Goal: Transaction & Acquisition: Subscribe to service/newsletter

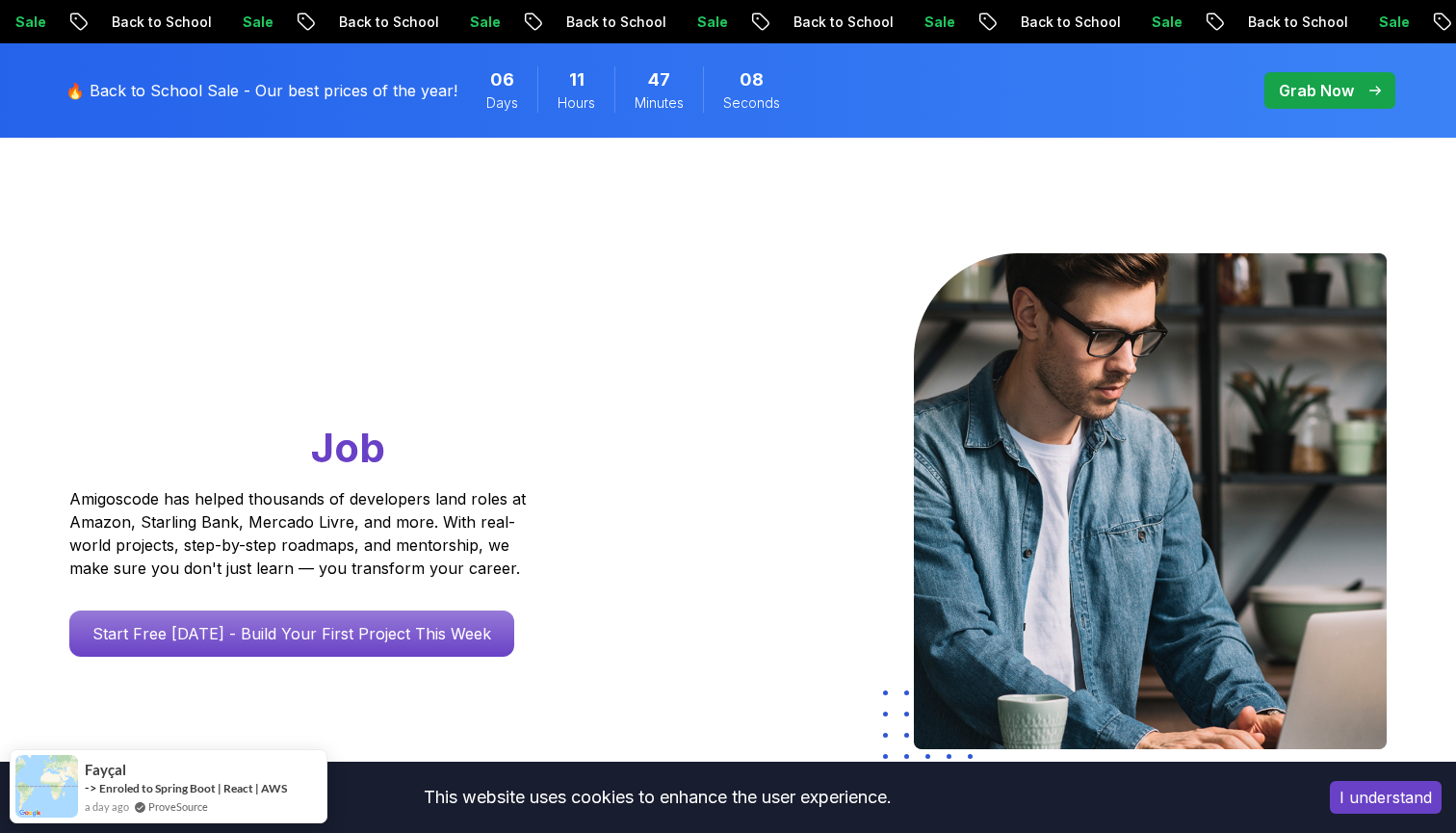
scroll to position [94, 0]
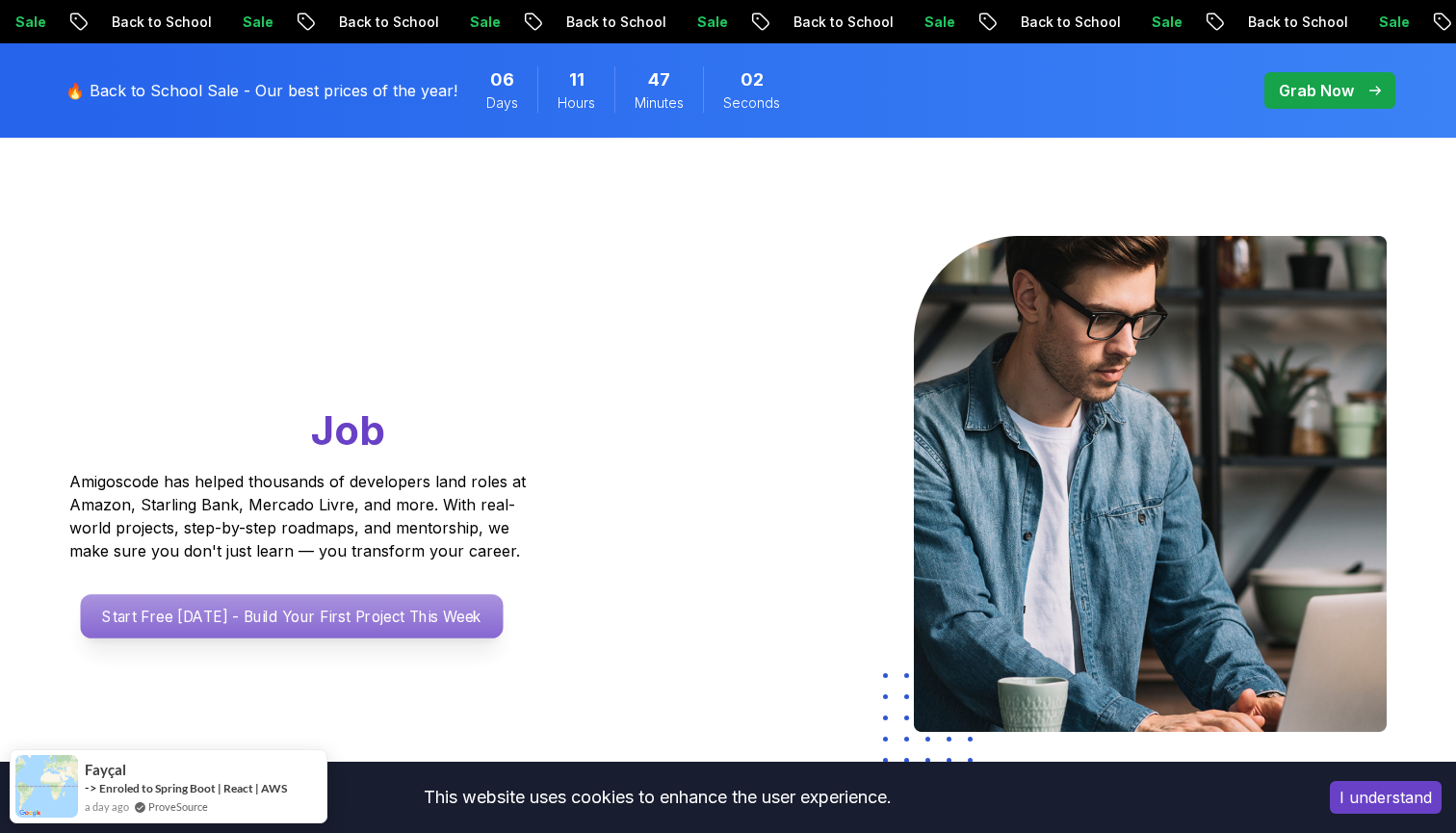
click at [398, 613] on p "Start Free Today - Build Your First Project This Week" at bounding box center [292, 617] width 422 height 45
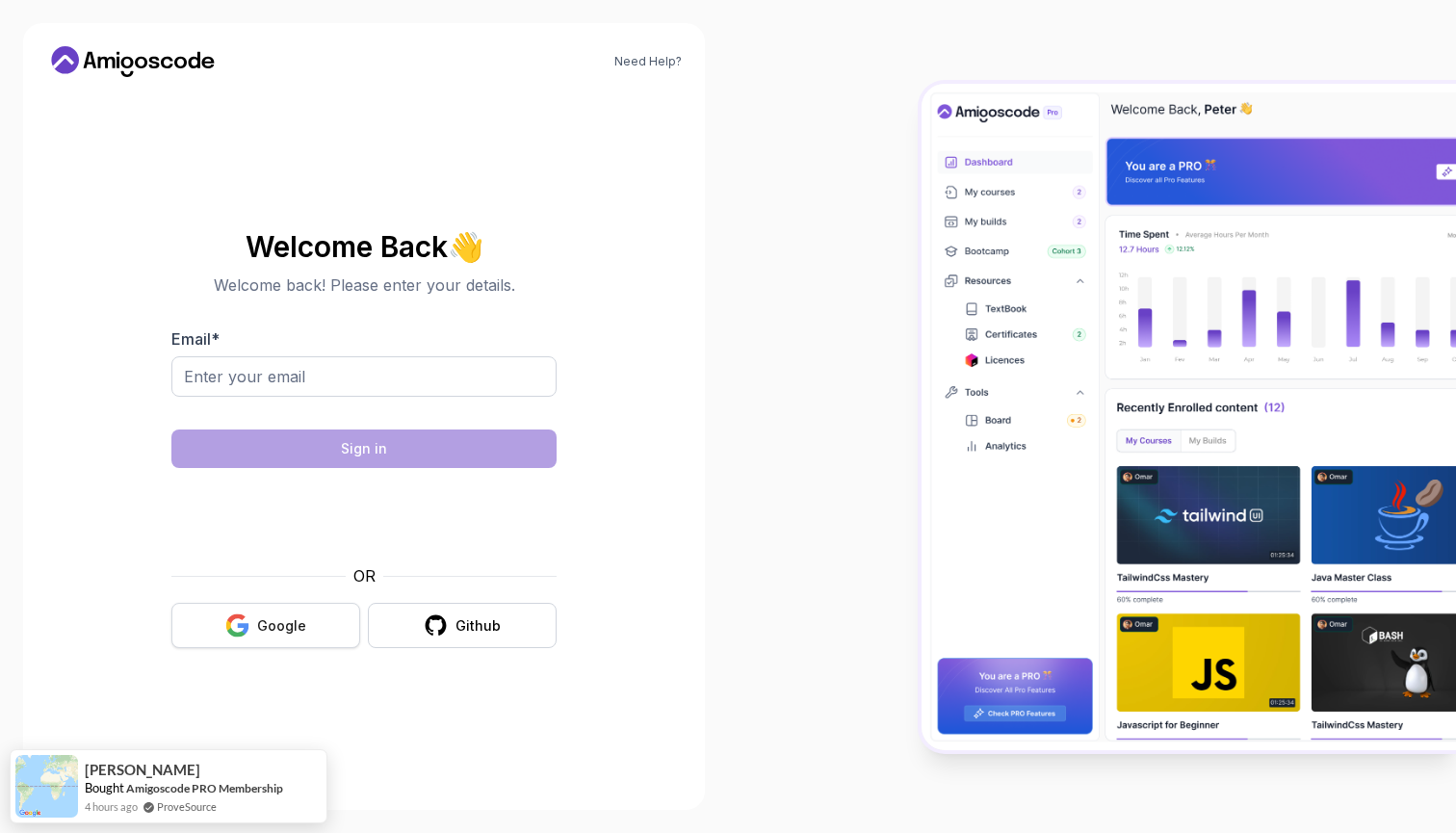
click at [272, 617] on div "Google" at bounding box center [281, 626] width 49 height 19
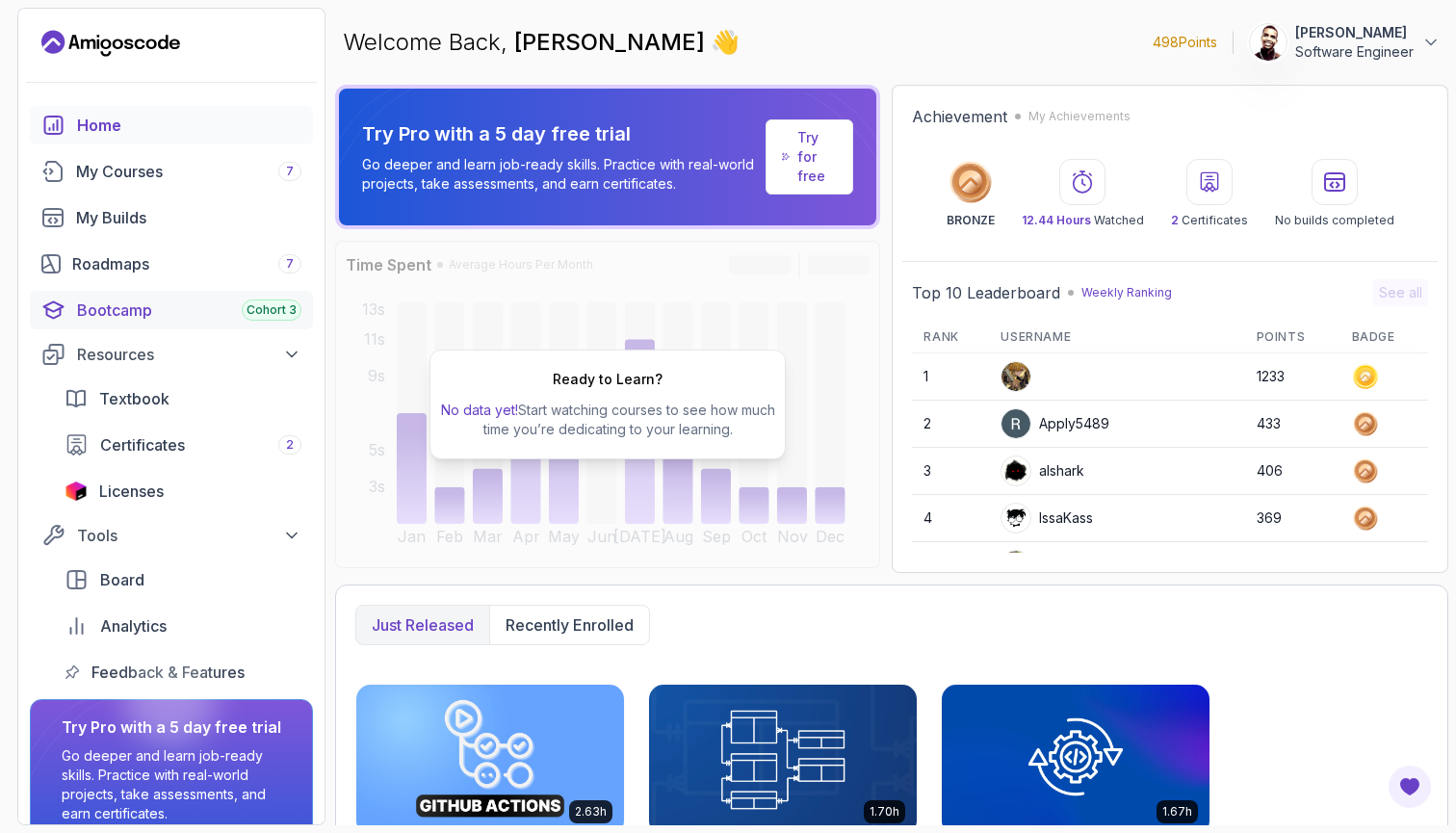
click at [220, 322] on link "Bootcamp Cohort 3" at bounding box center [171, 310] width 283 height 39
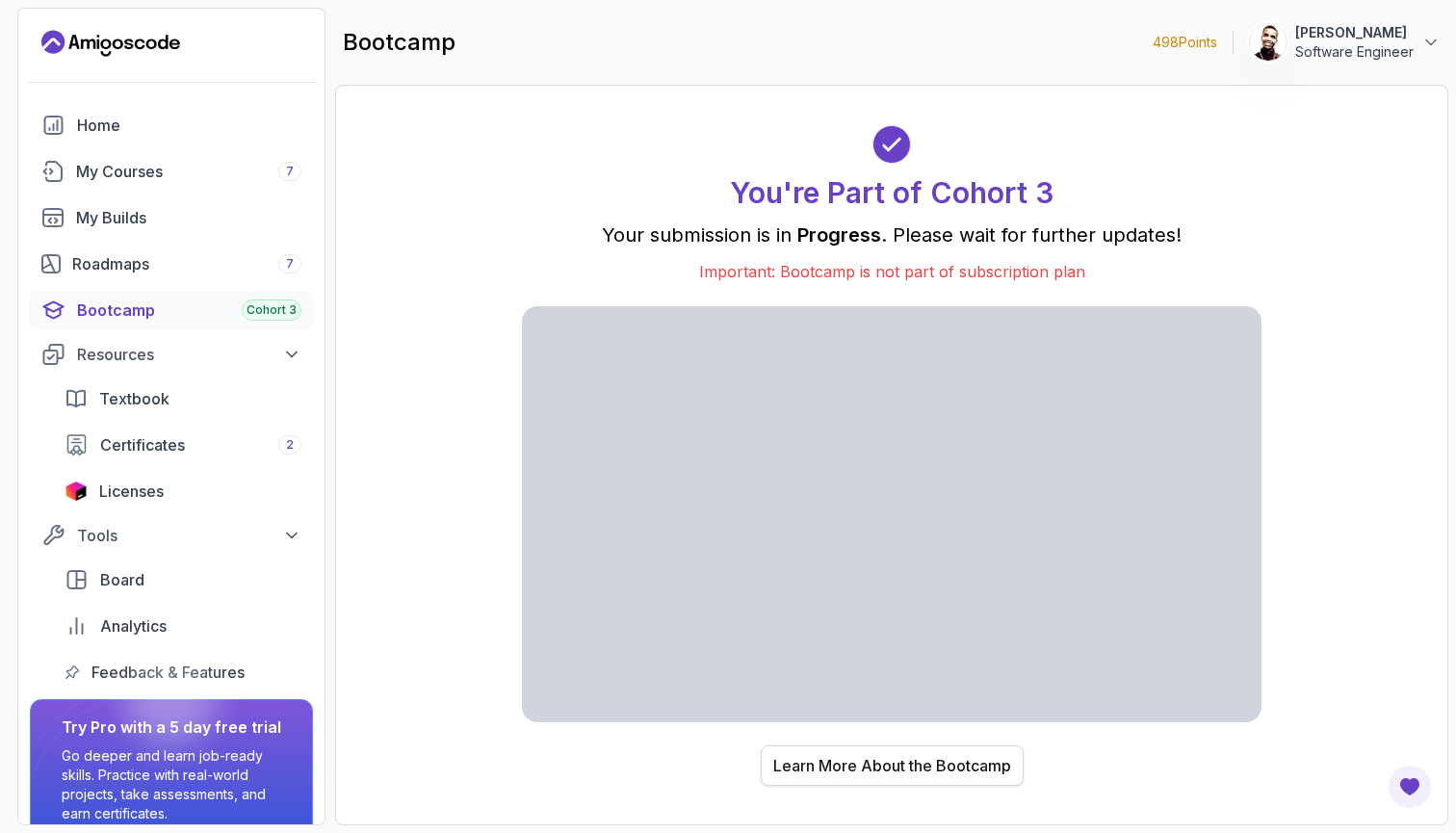
click at [823, 774] on div "Learn More About the Bootcamp" at bounding box center [892, 766] width 237 height 23
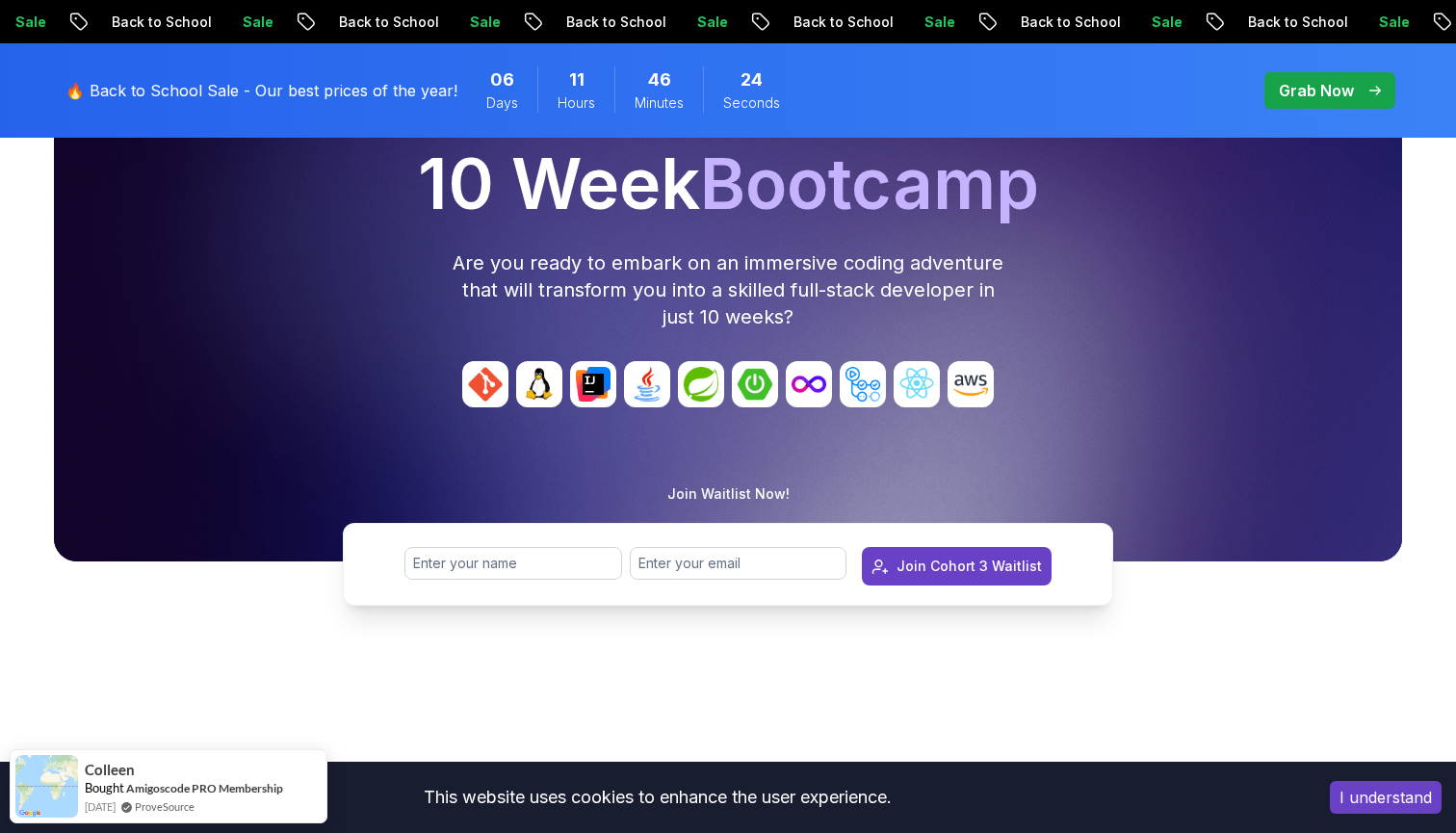
scroll to position [229, 0]
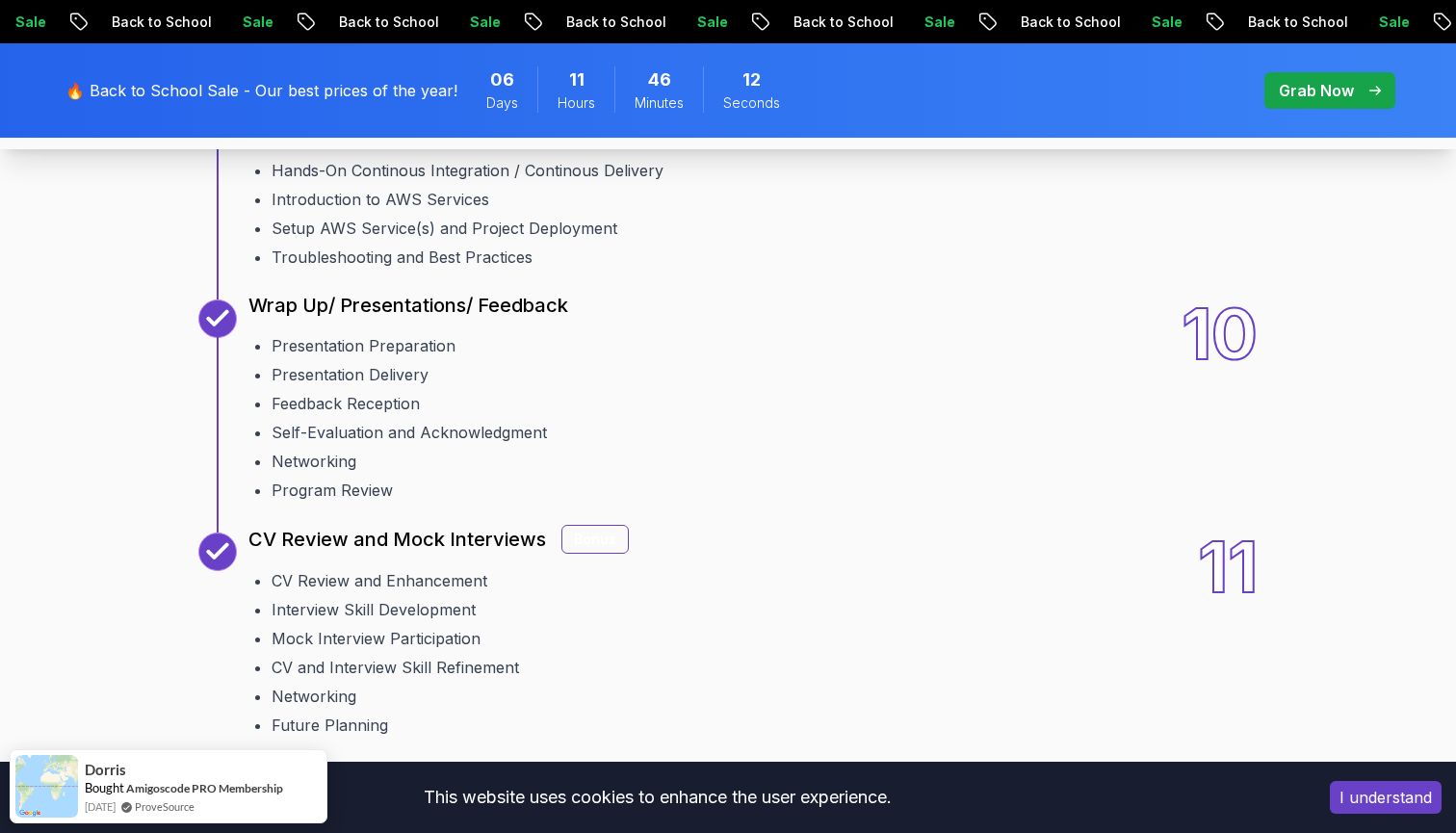
scroll to position [3161, 0]
click at [1300, 86] on p "Grab Now" at bounding box center [1316, 91] width 75 height 23
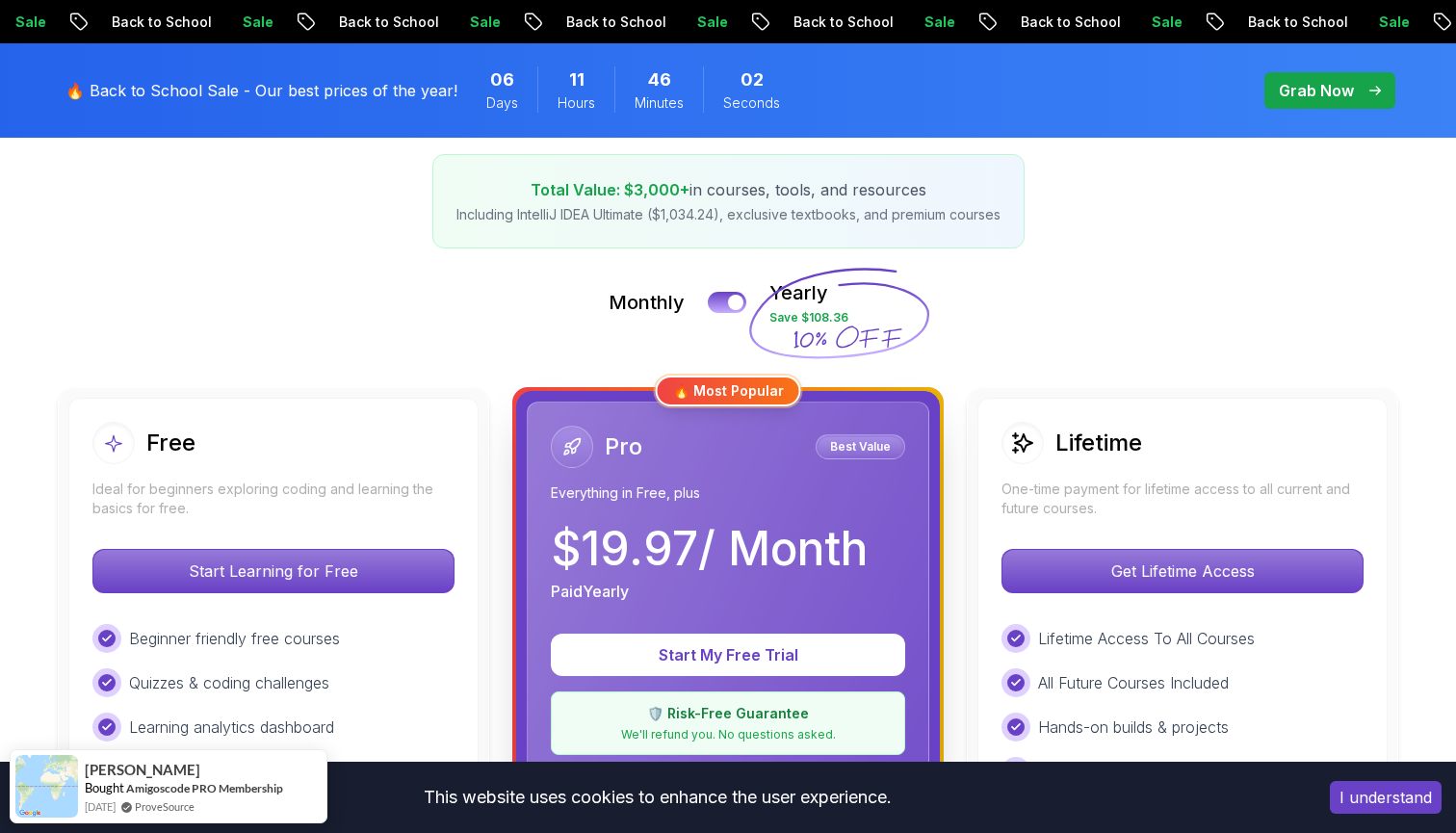
scroll to position [313, 0]
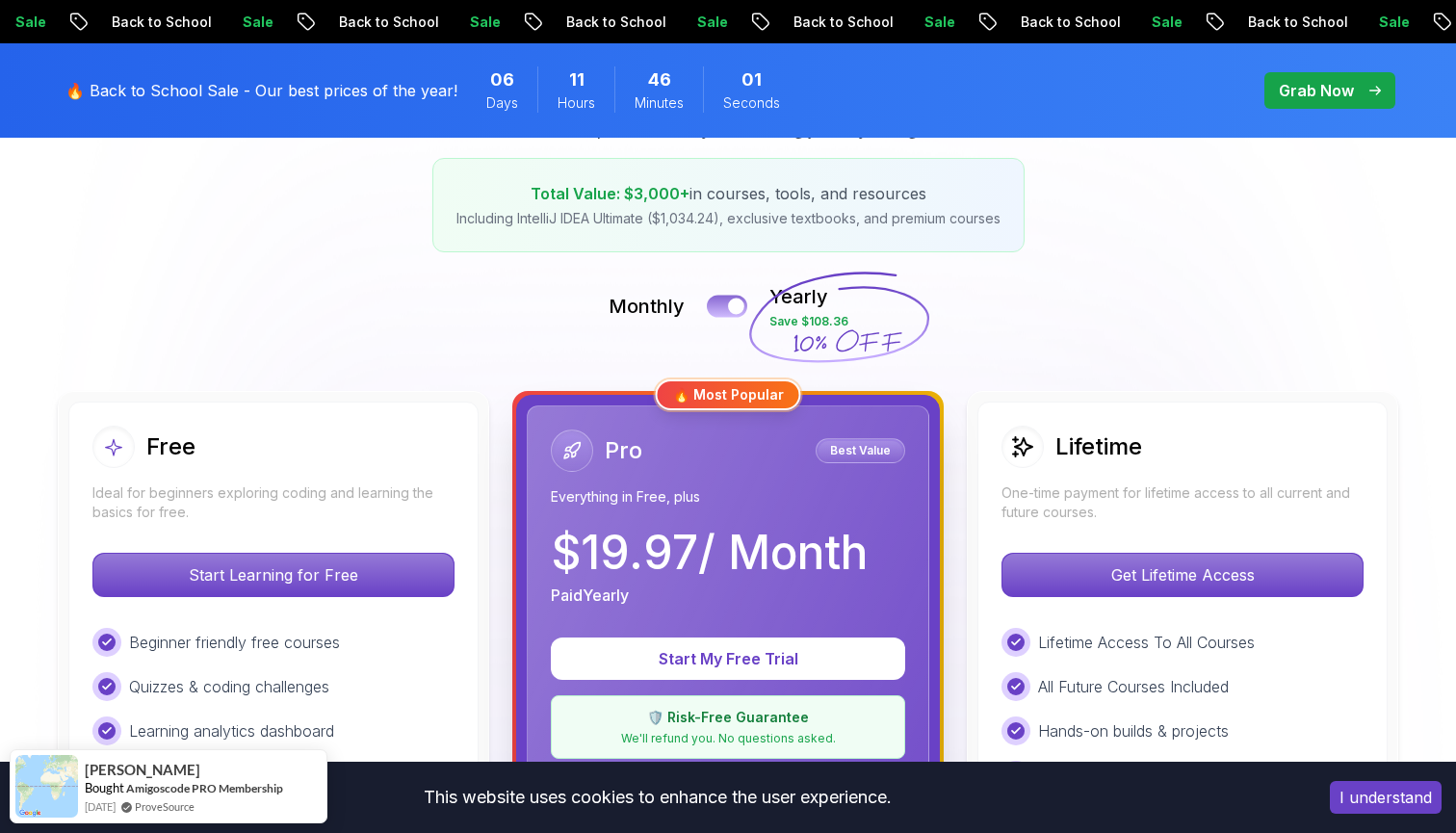
click at [738, 301] on div at bounding box center [736, 307] width 17 height 17
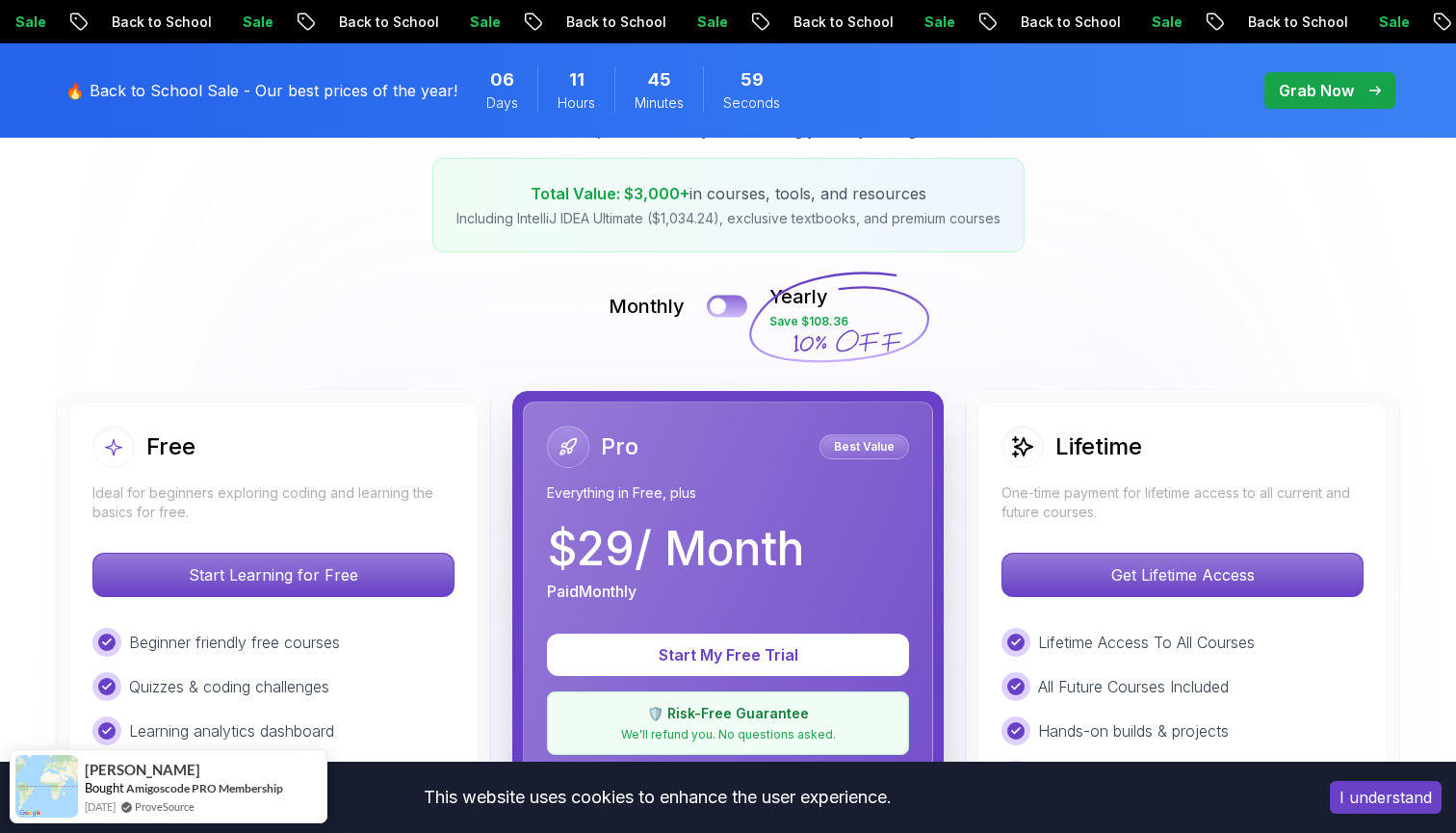
click at [738, 301] on button at bounding box center [727, 306] width 41 height 22
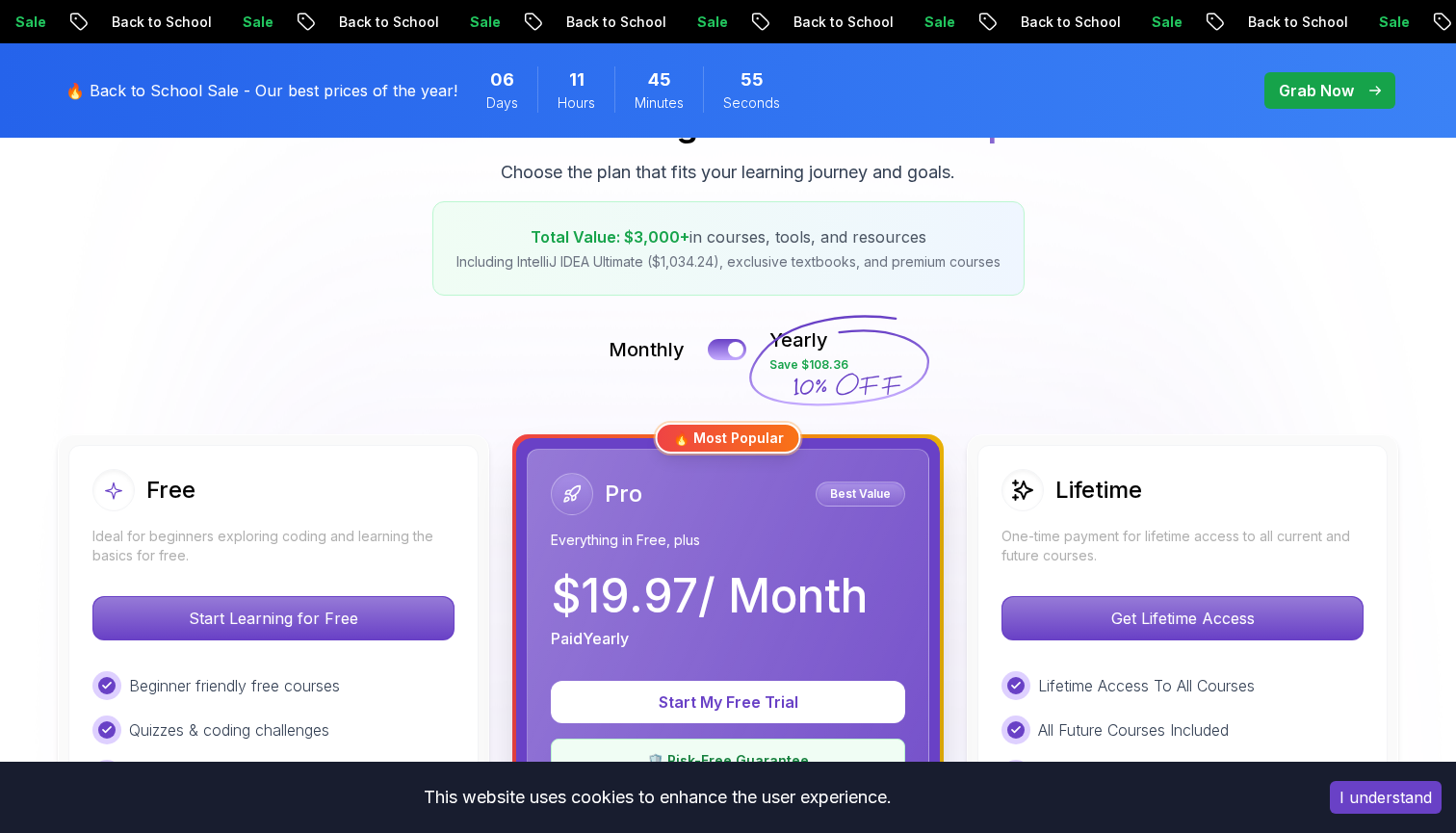
scroll to position [269, 0]
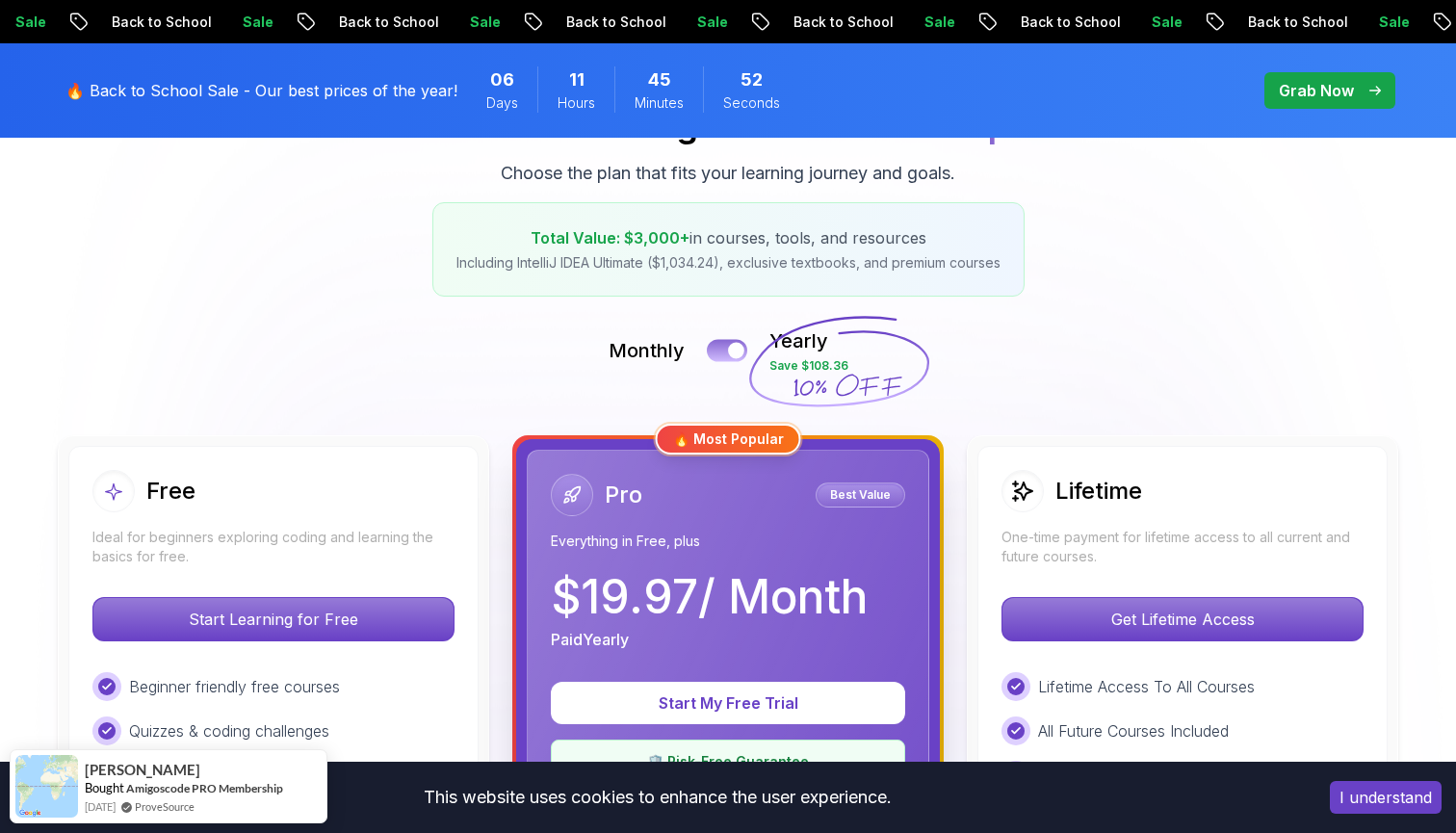
click at [721, 347] on button at bounding box center [727, 349] width 41 height 22
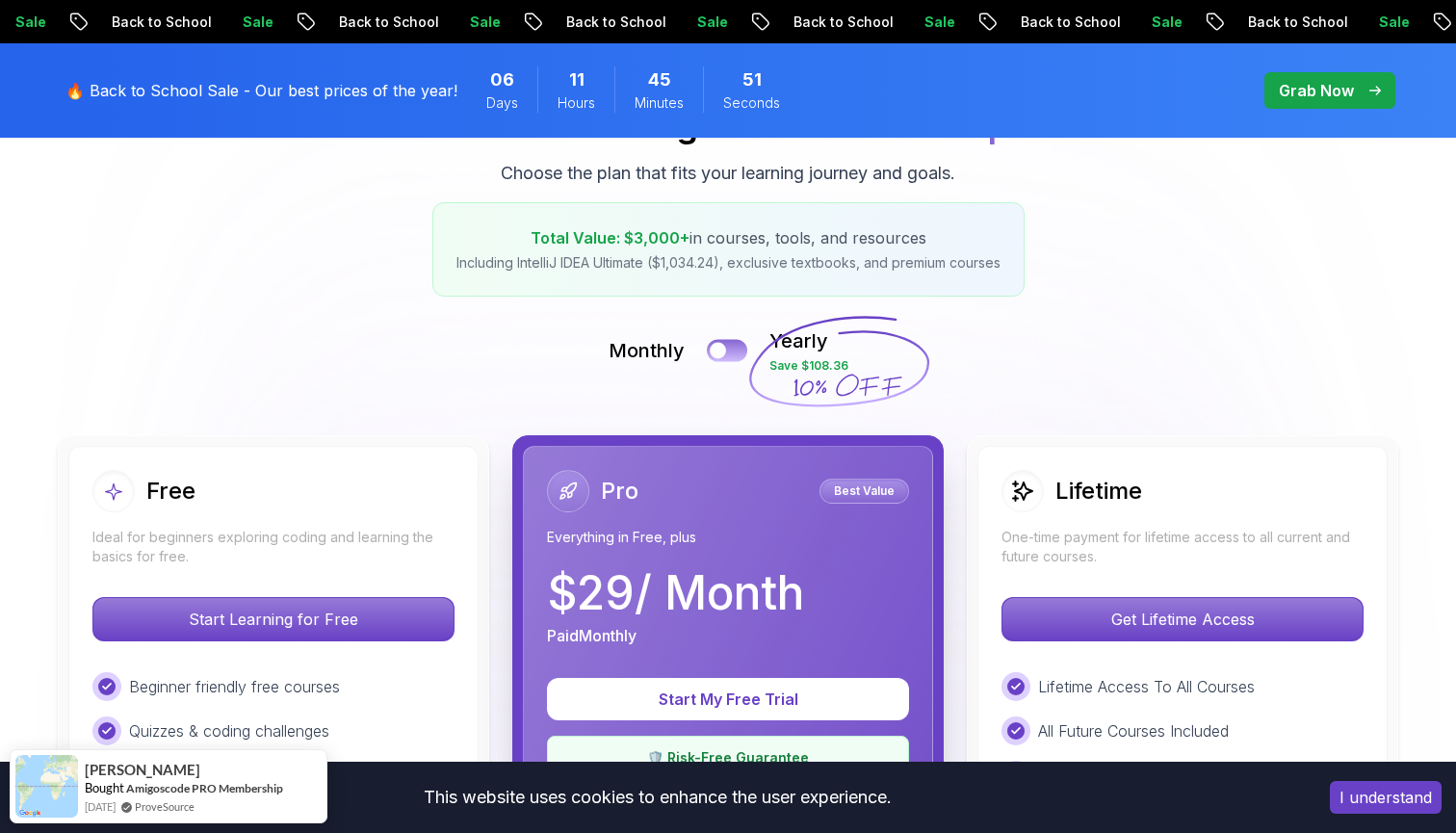
click at [721, 347] on div at bounding box center [717, 350] width 17 height 17
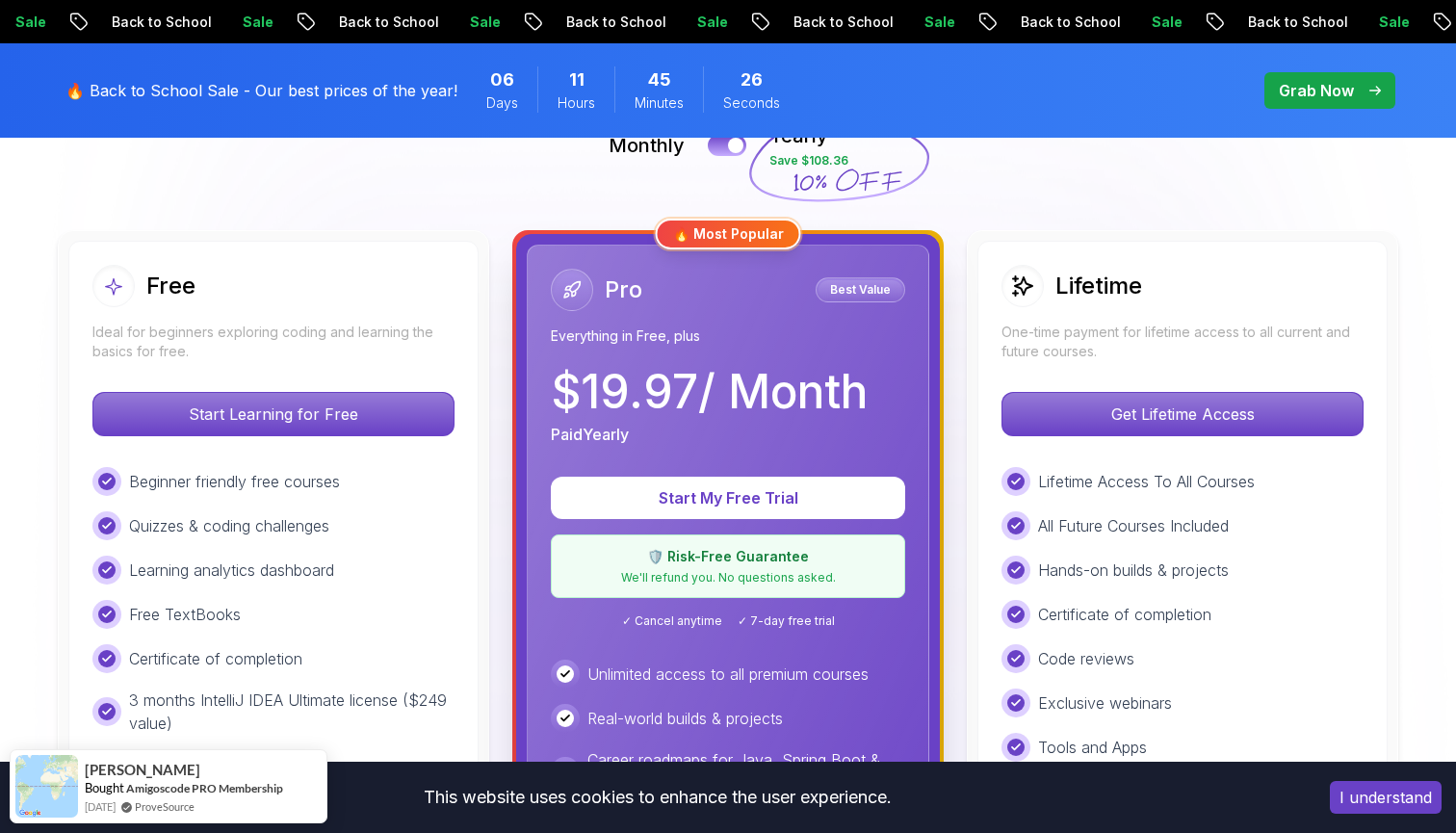
scroll to position [471, 0]
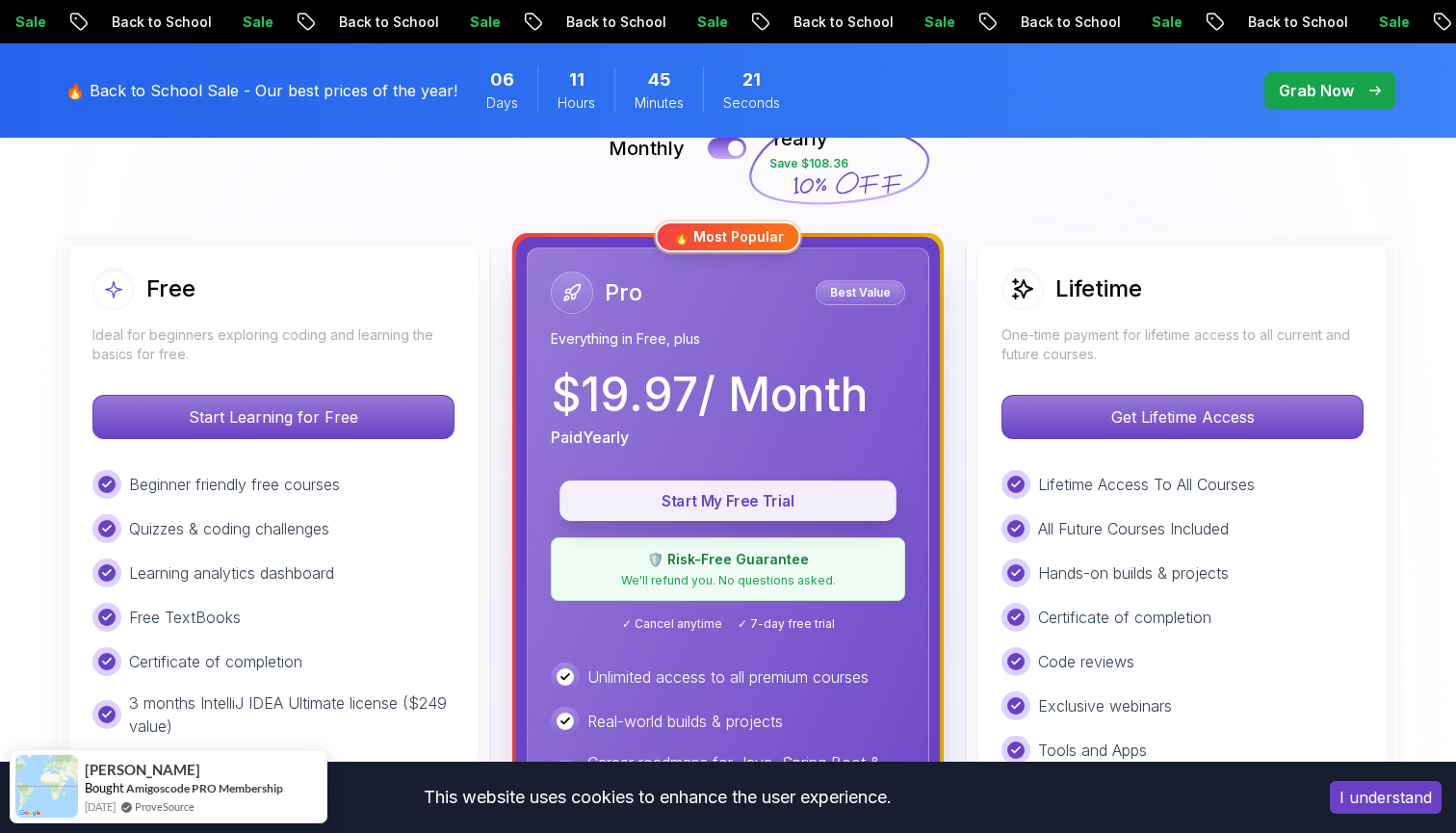
click at [718, 499] on p "Start My Free Trial" at bounding box center [728, 501] width 293 height 22
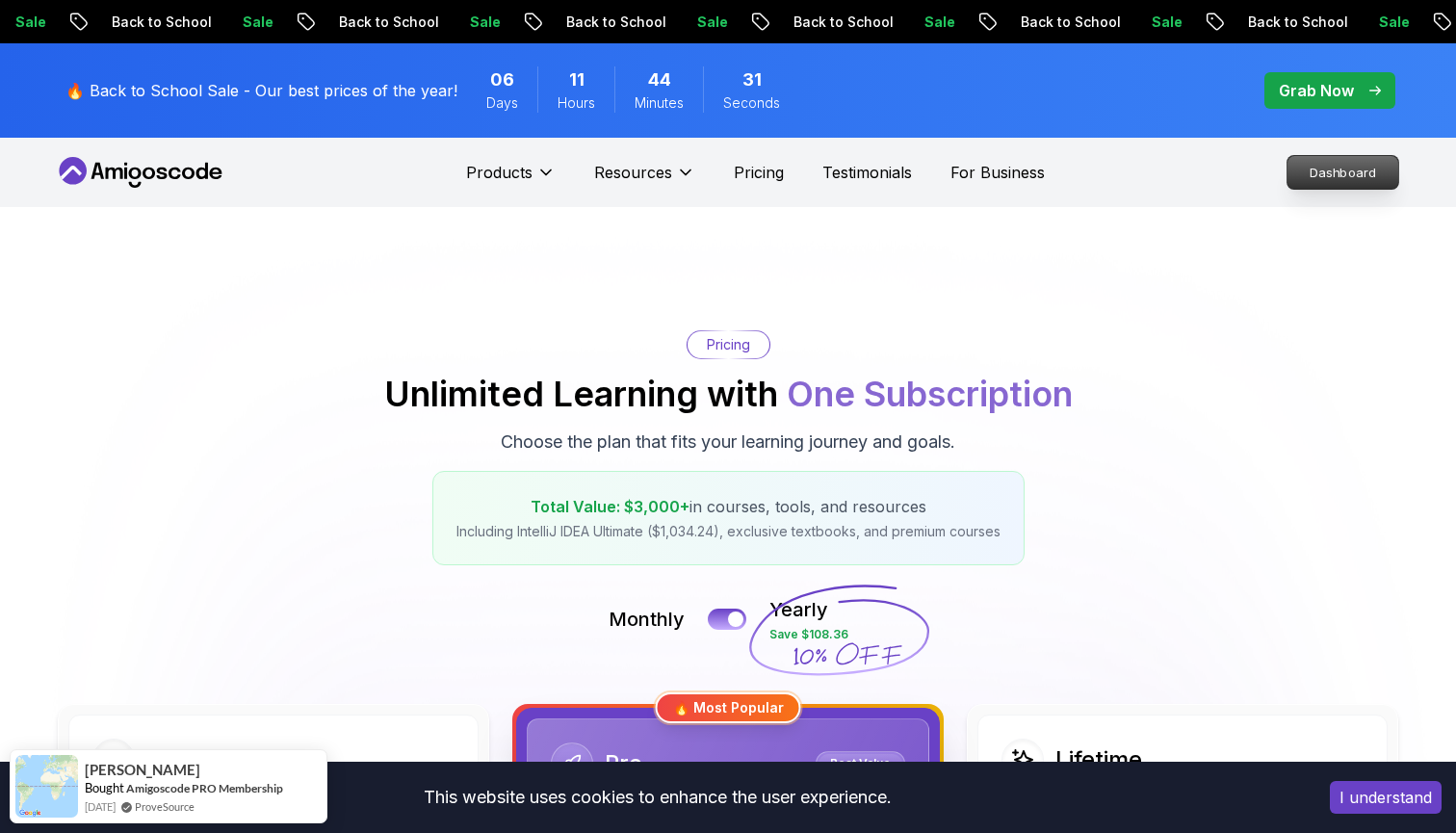
click at [1335, 175] on p "Dashboard" at bounding box center [1343, 172] width 111 height 33
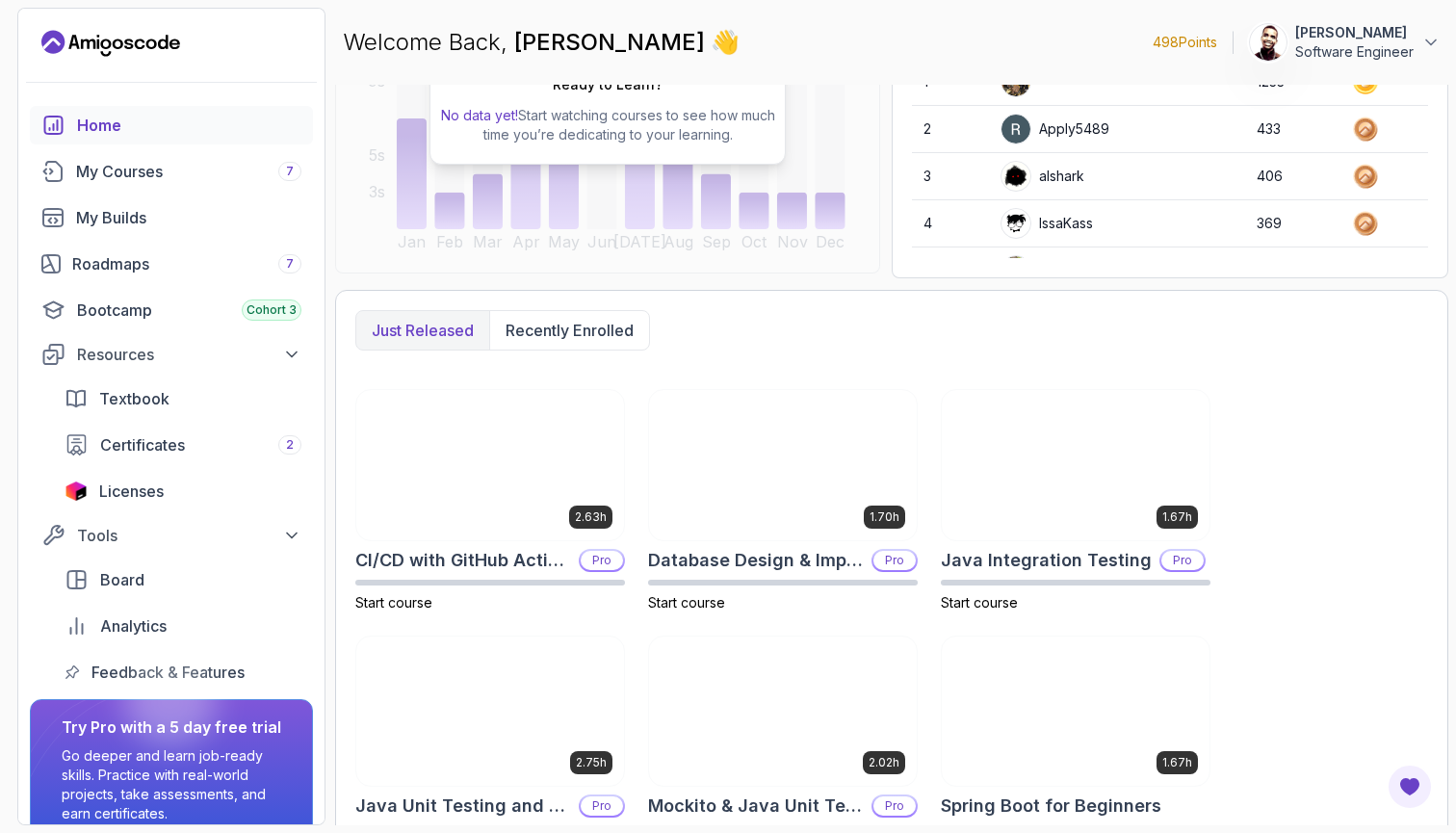
scroll to position [302, 0]
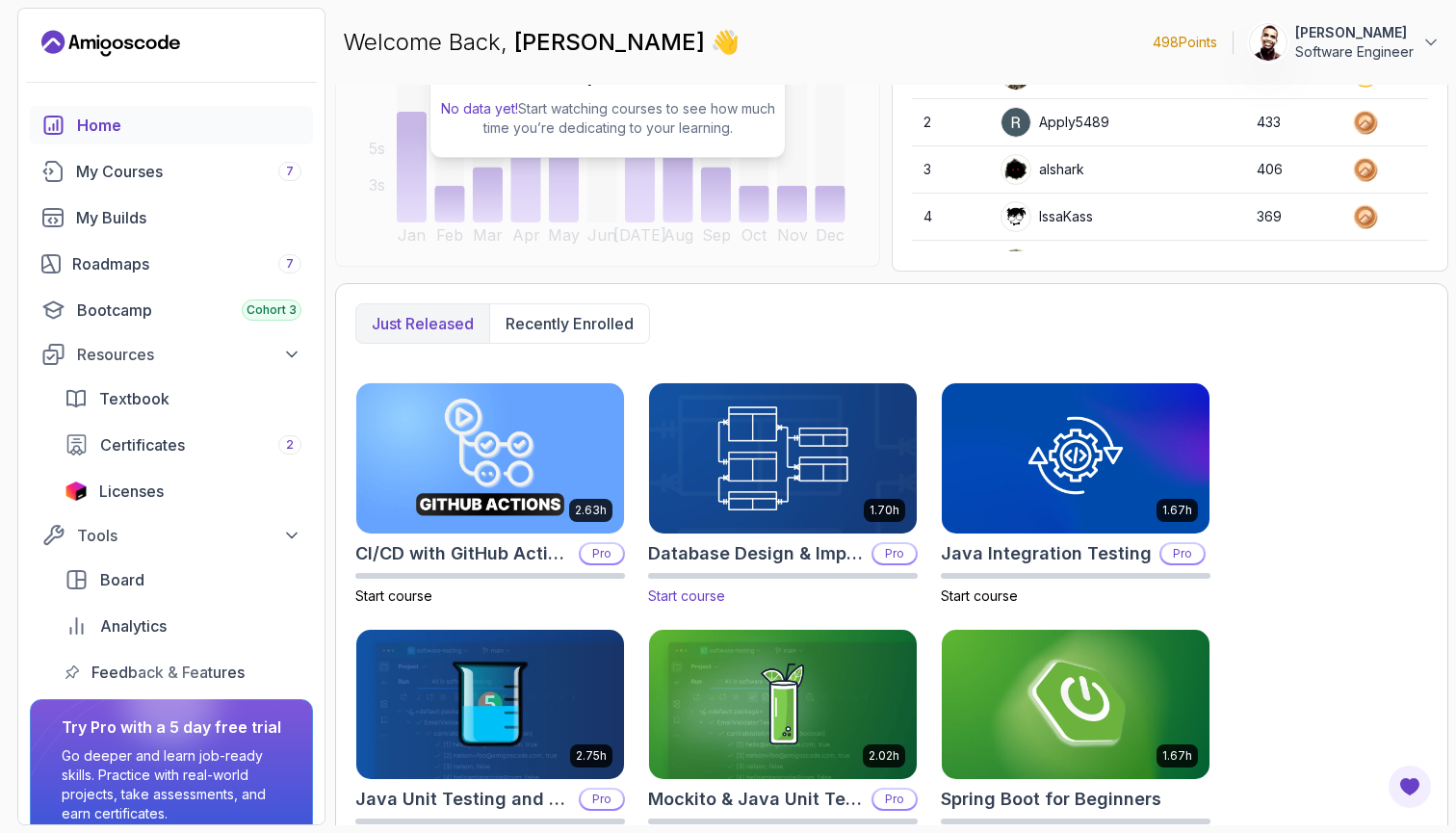
click at [730, 555] on h2 "Database Design & Implementation" at bounding box center [756, 554] width 216 height 27
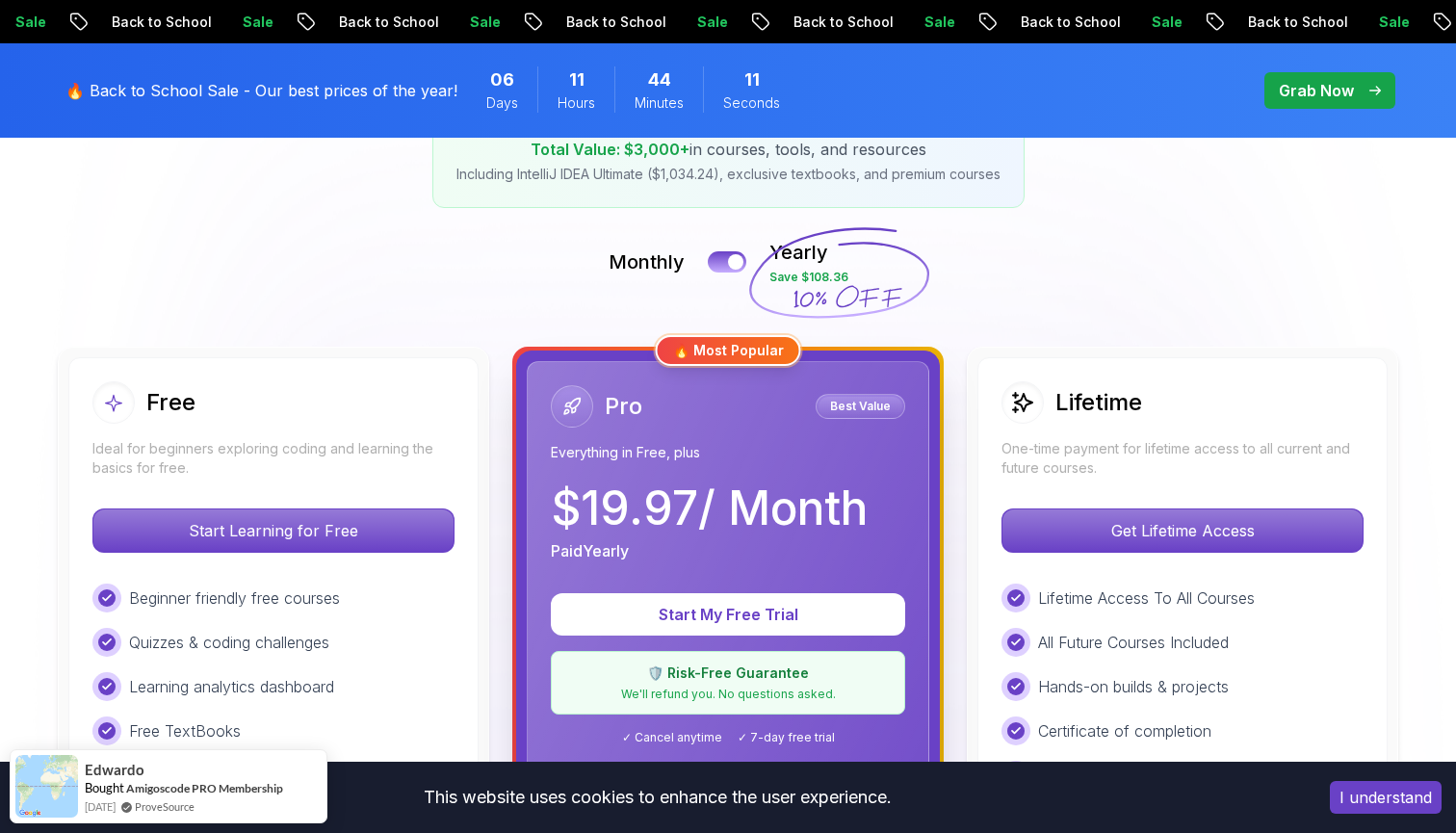
scroll to position [358, 0]
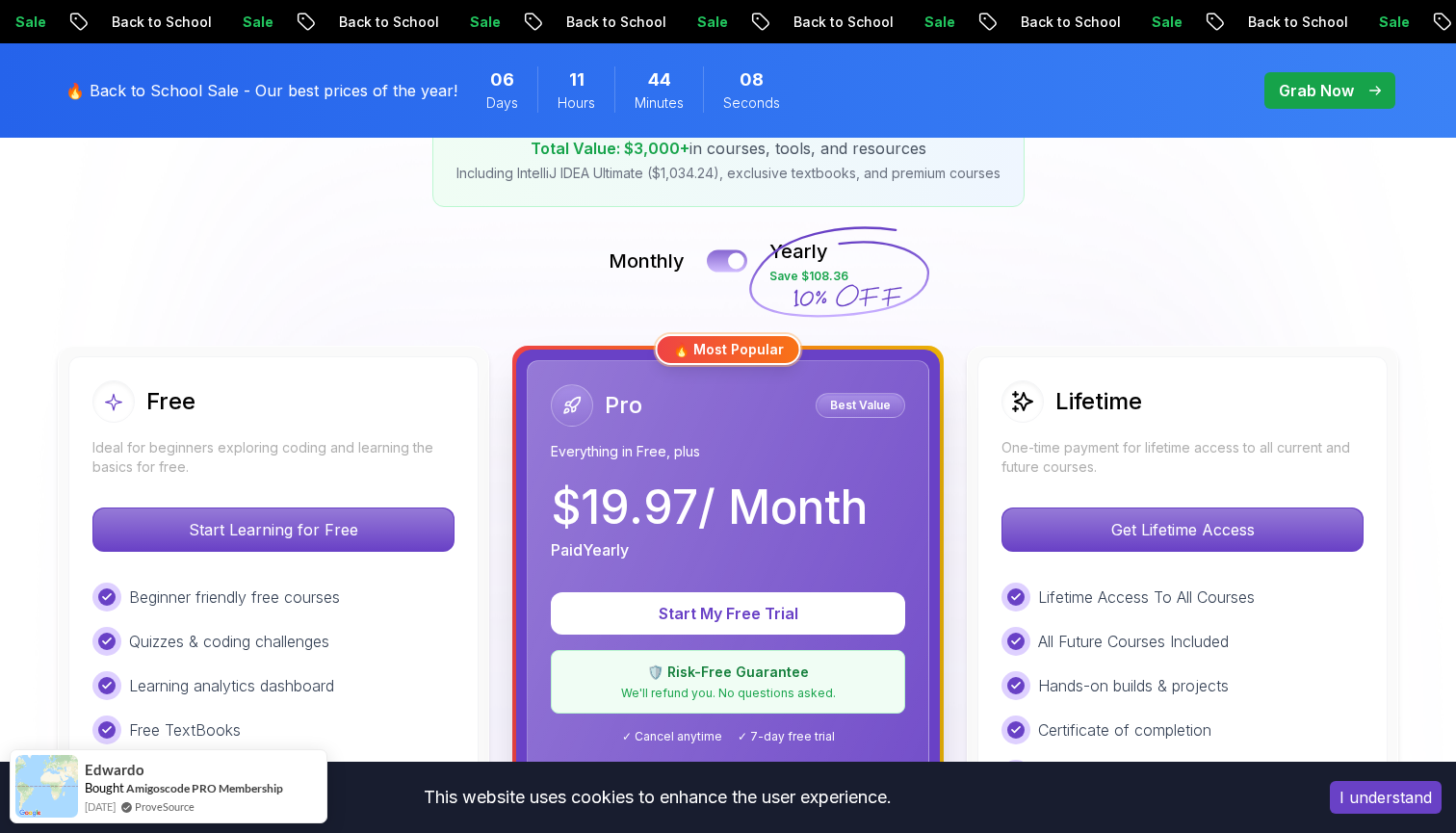
click at [739, 261] on div at bounding box center [736, 261] width 17 height 17
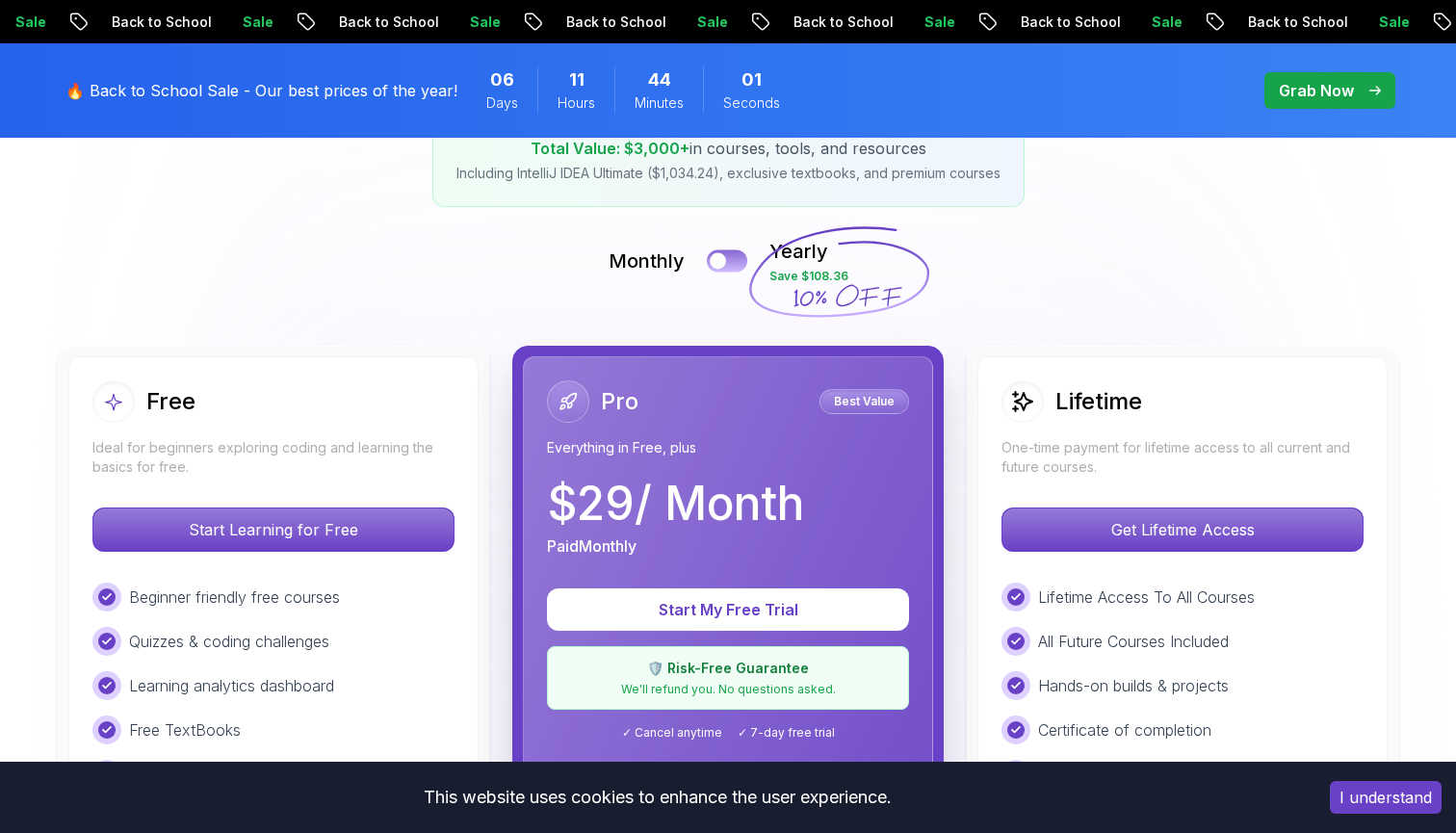
click at [739, 261] on button at bounding box center [727, 260] width 41 height 22
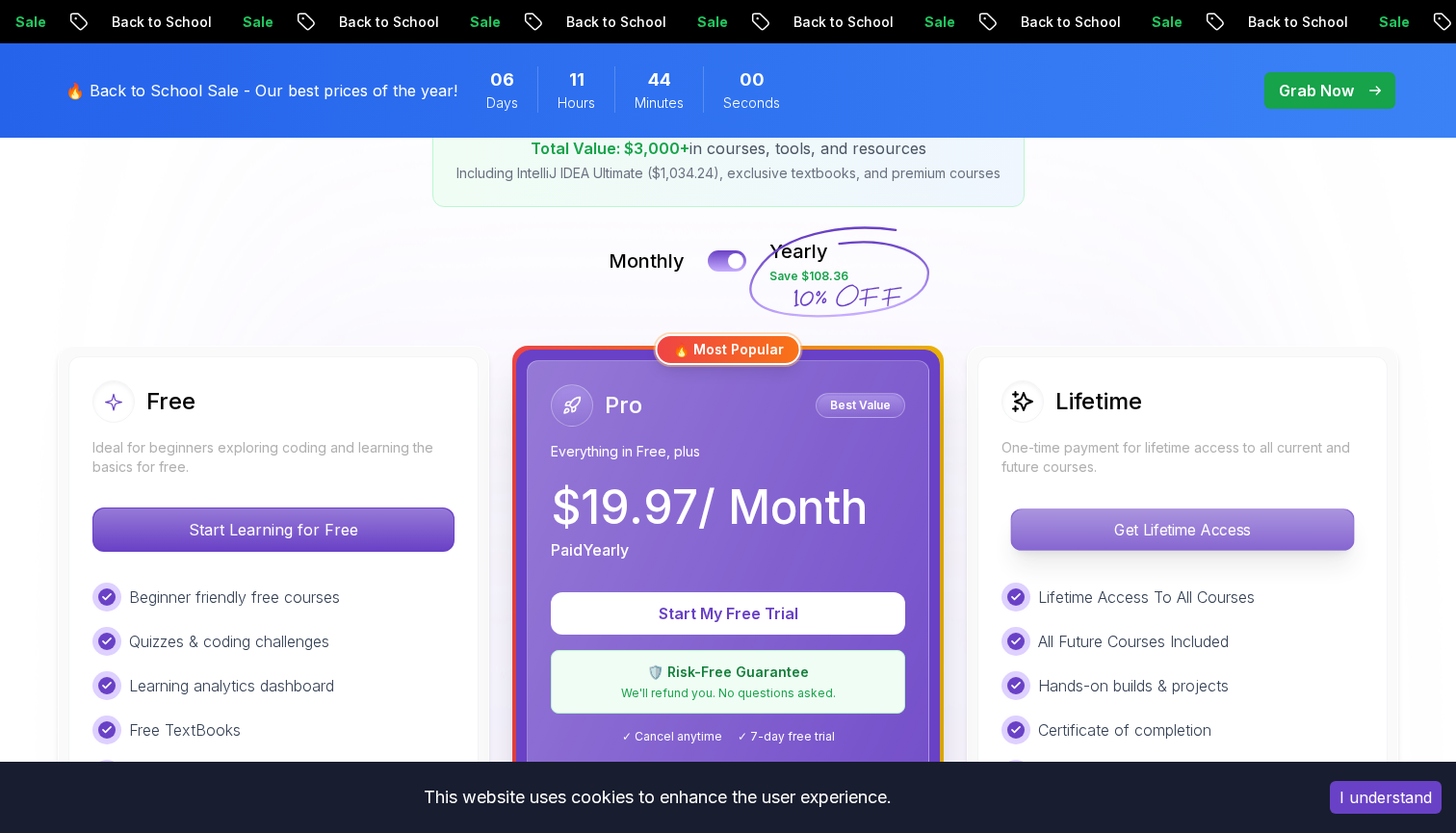
click at [1198, 542] on p "Get Lifetime Access" at bounding box center [1182, 529] width 342 height 41
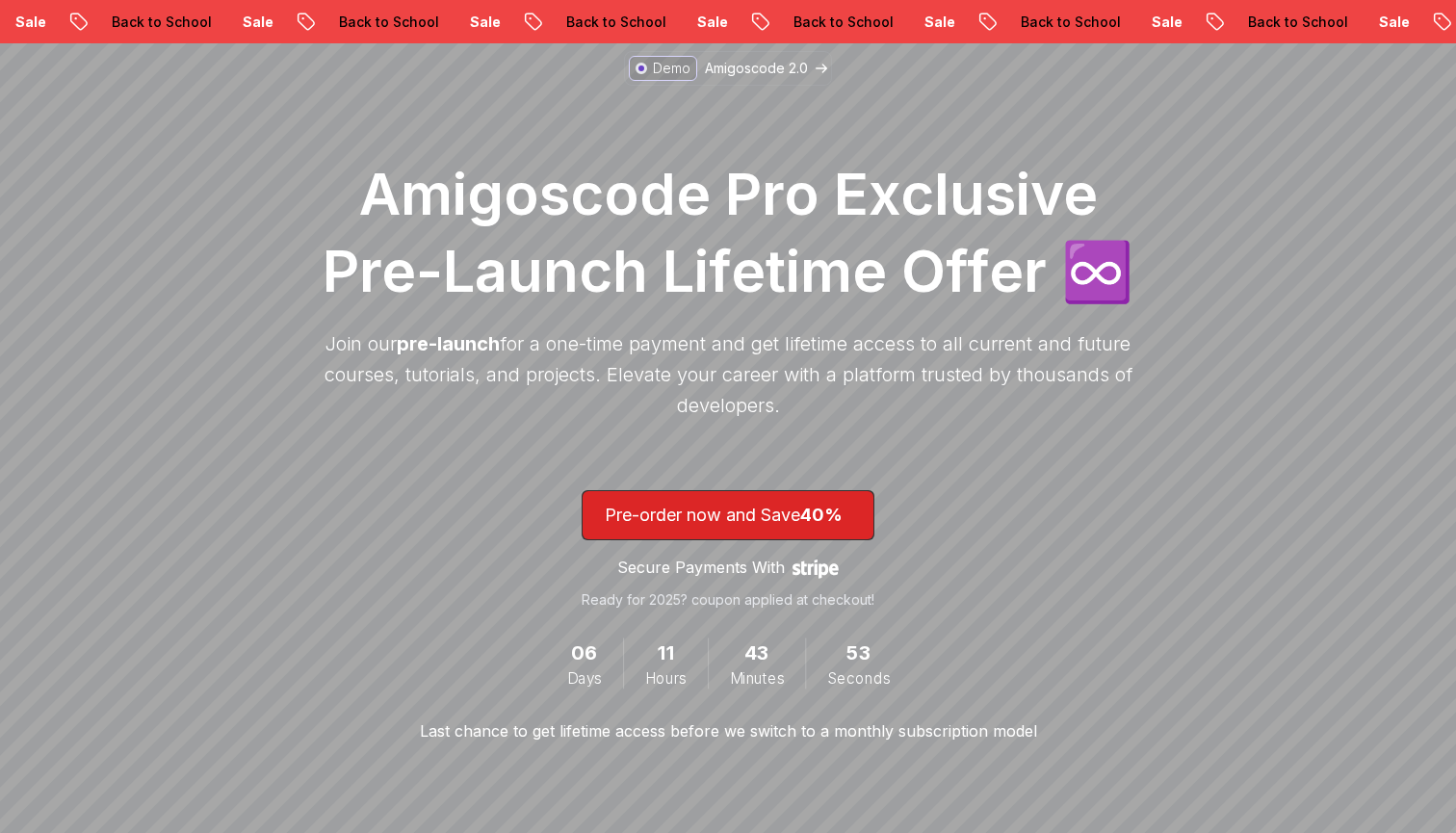
scroll to position [182, 0]
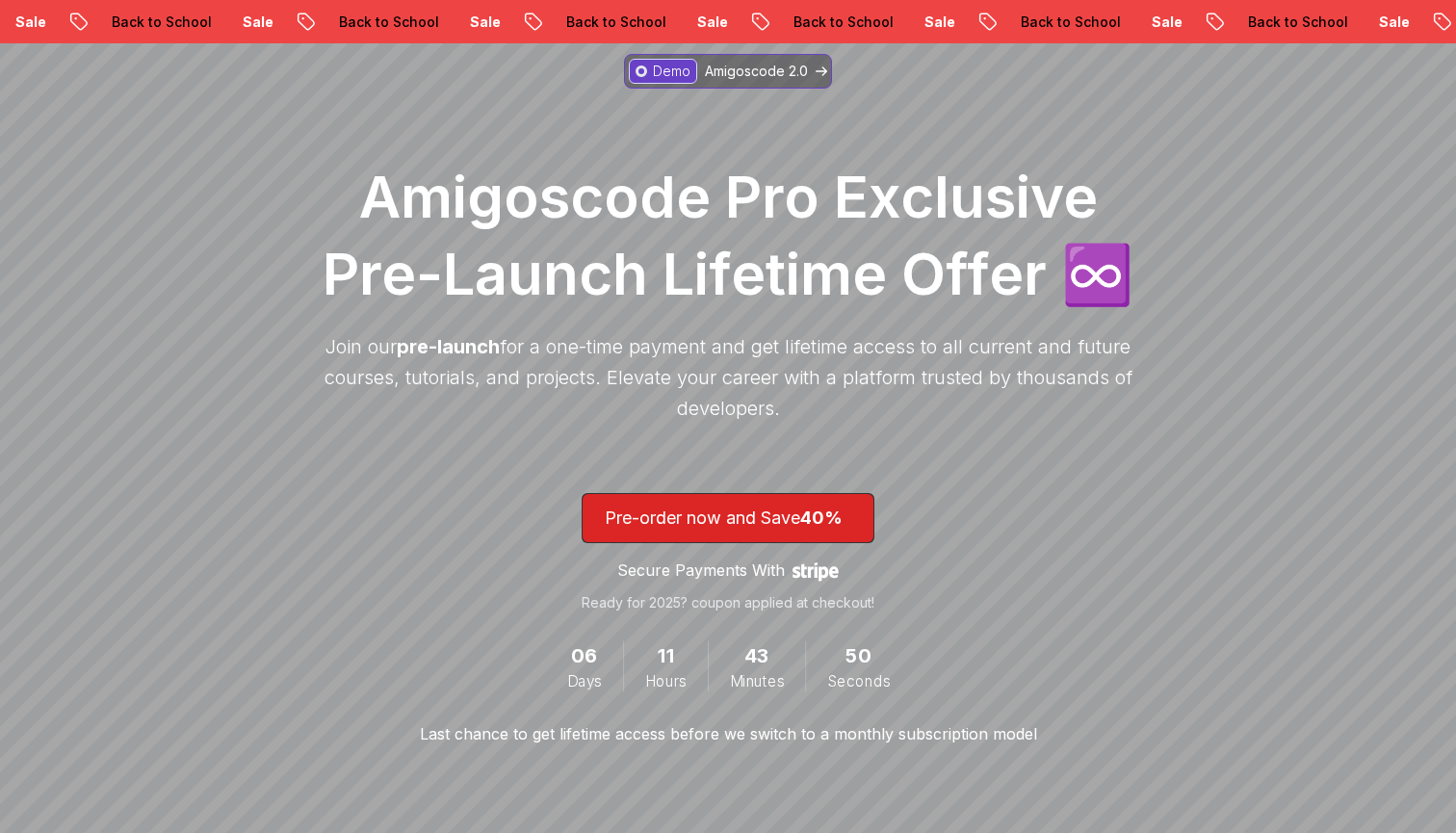
click at [781, 67] on p "Amigoscode 2.0" at bounding box center [756, 71] width 103 height 19
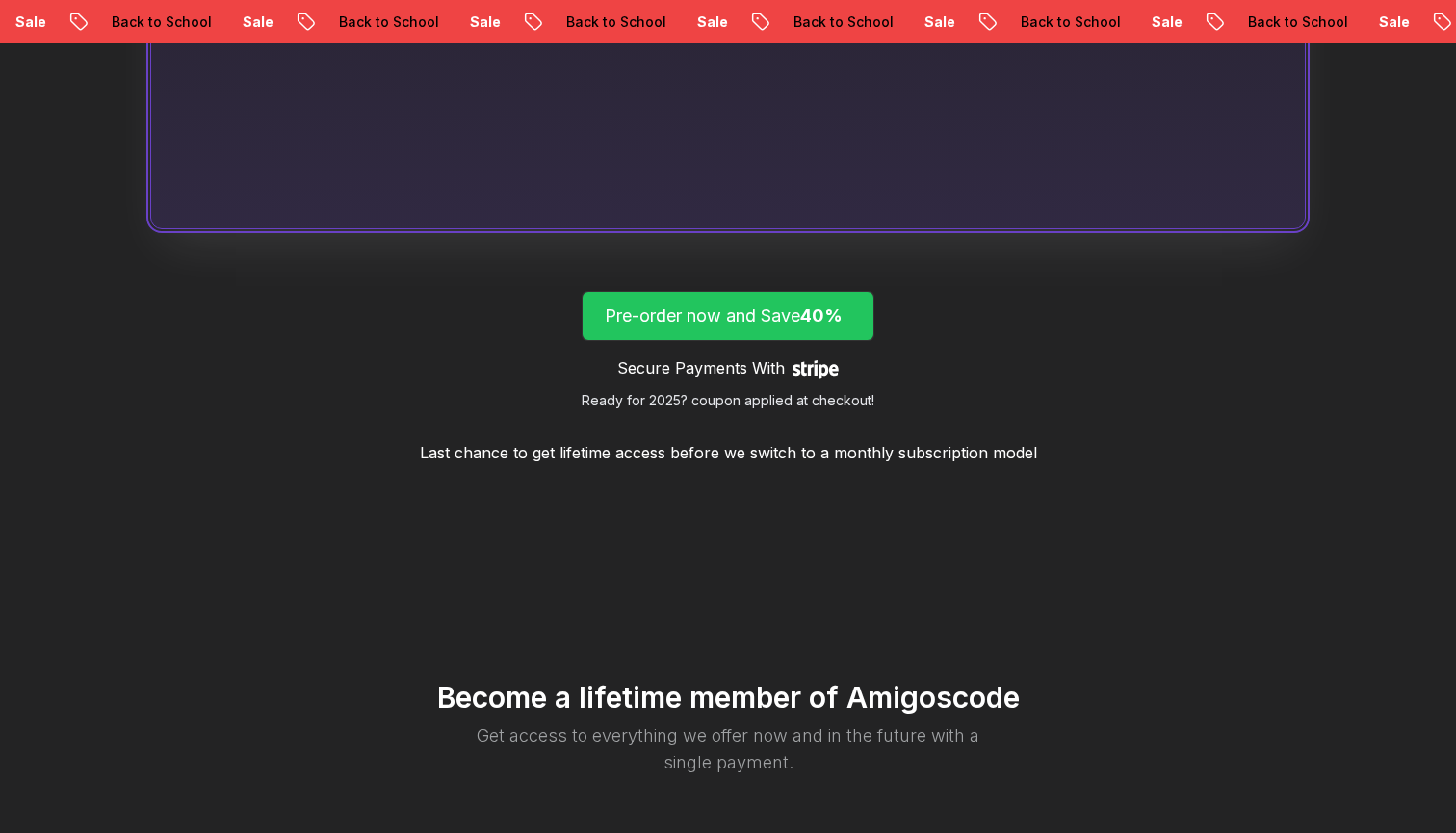
click at [827, 312] on span "40%" at bounding box center [821, 315] width 43 height 20
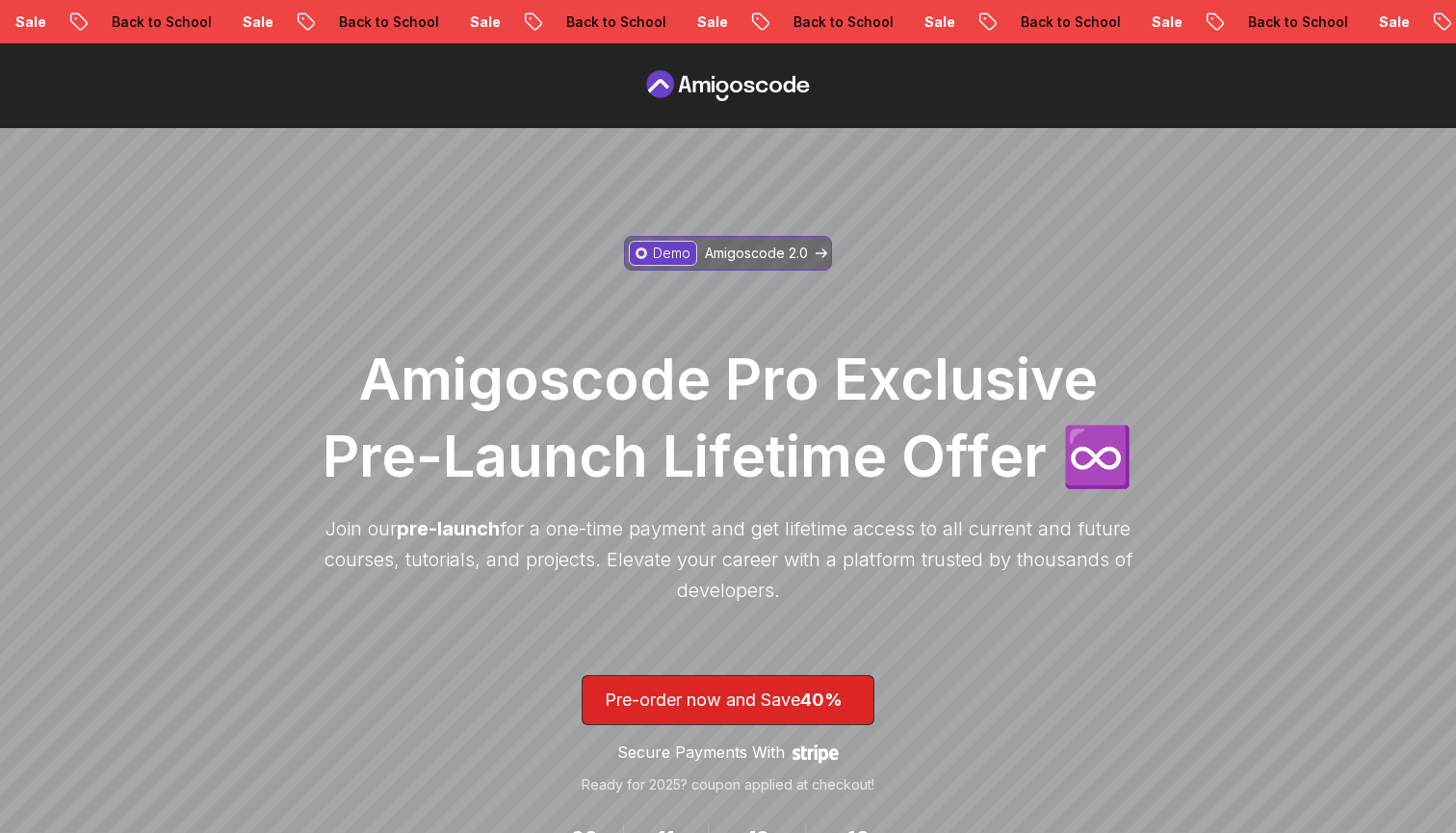
click at [750, 249] on p "Amigoscode 2.0" at bounding box center [756, 253] width 103 height 19
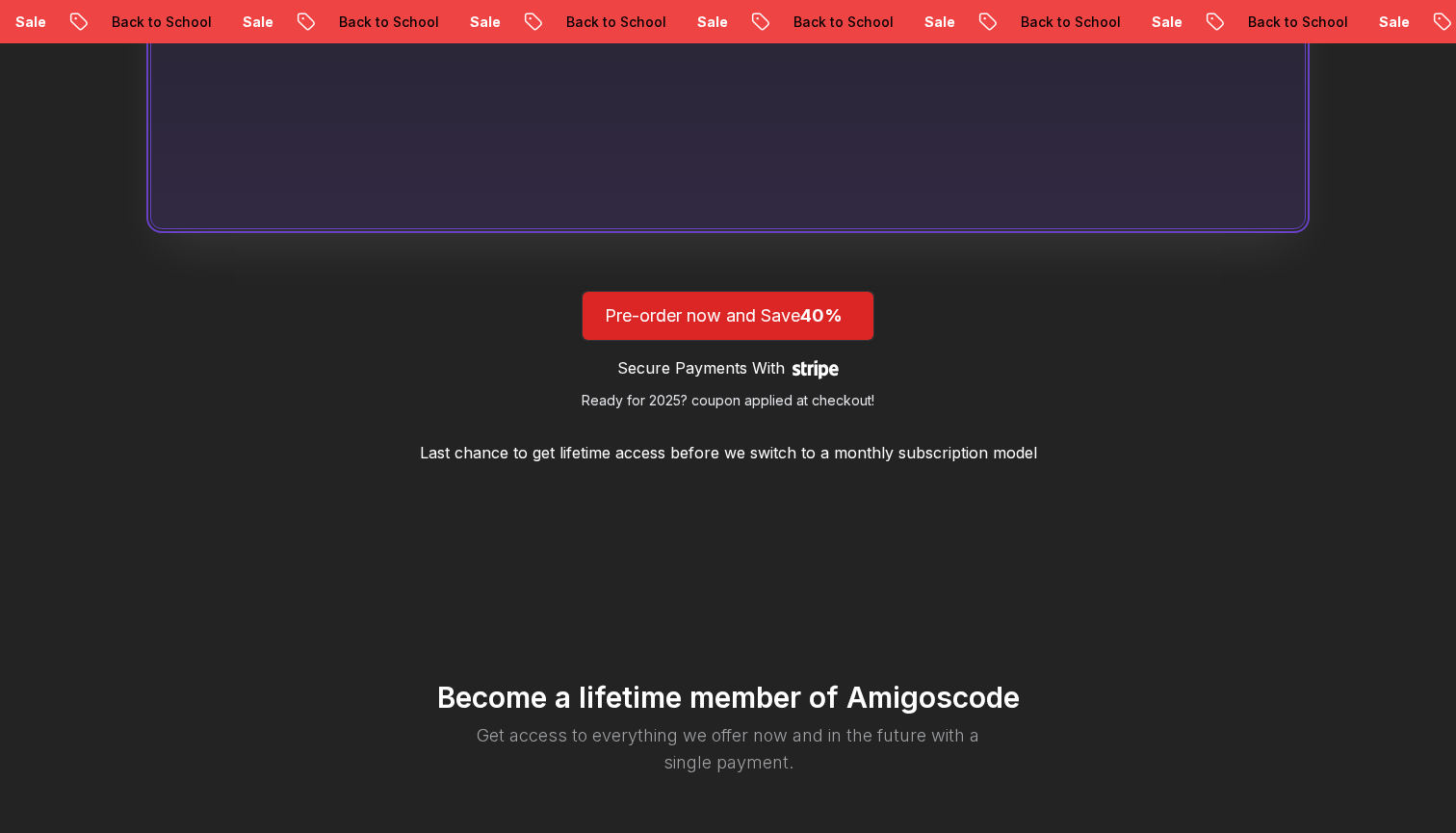
scroll to position [182, 0]
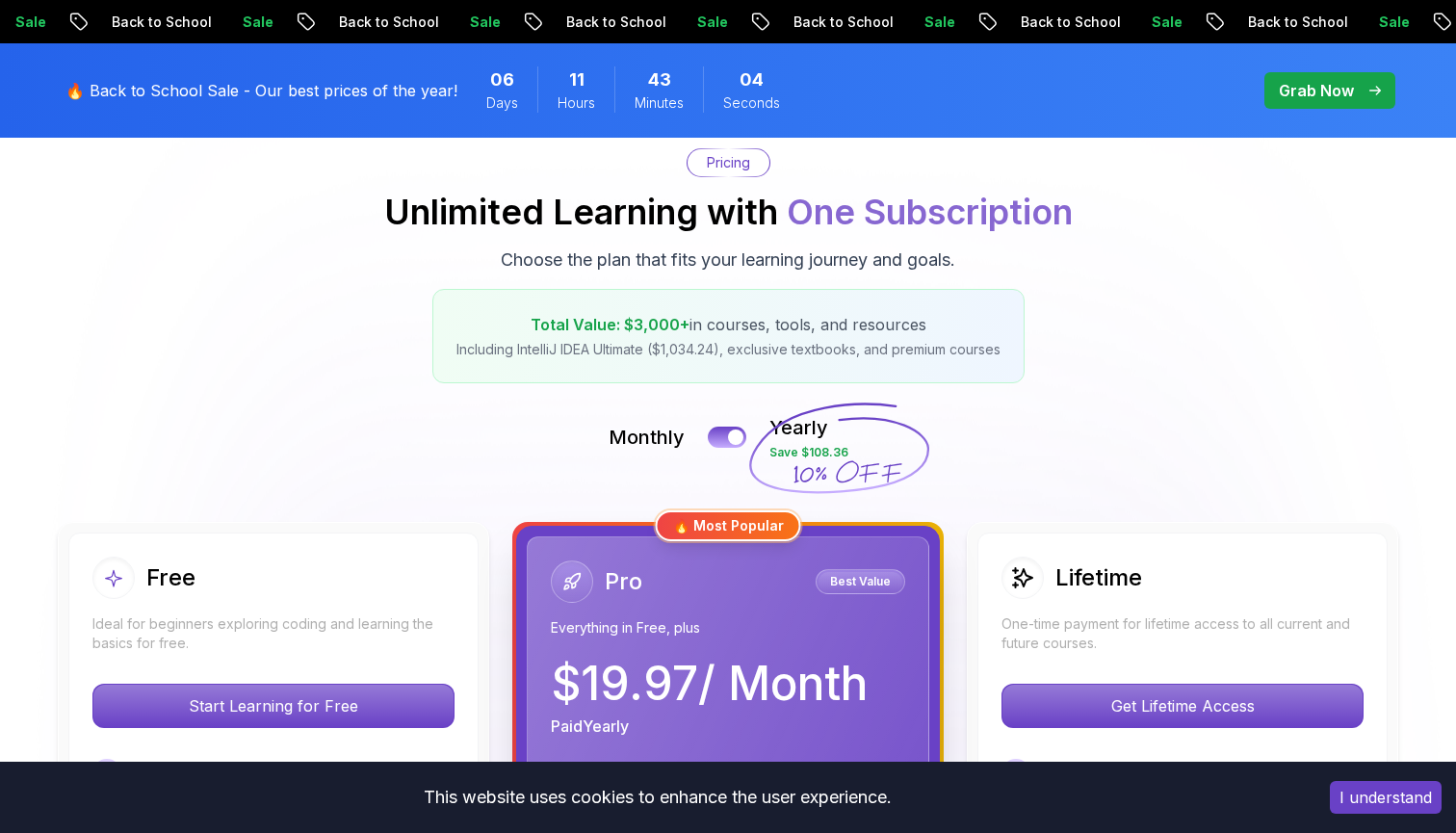
scroll to position [358, 0]
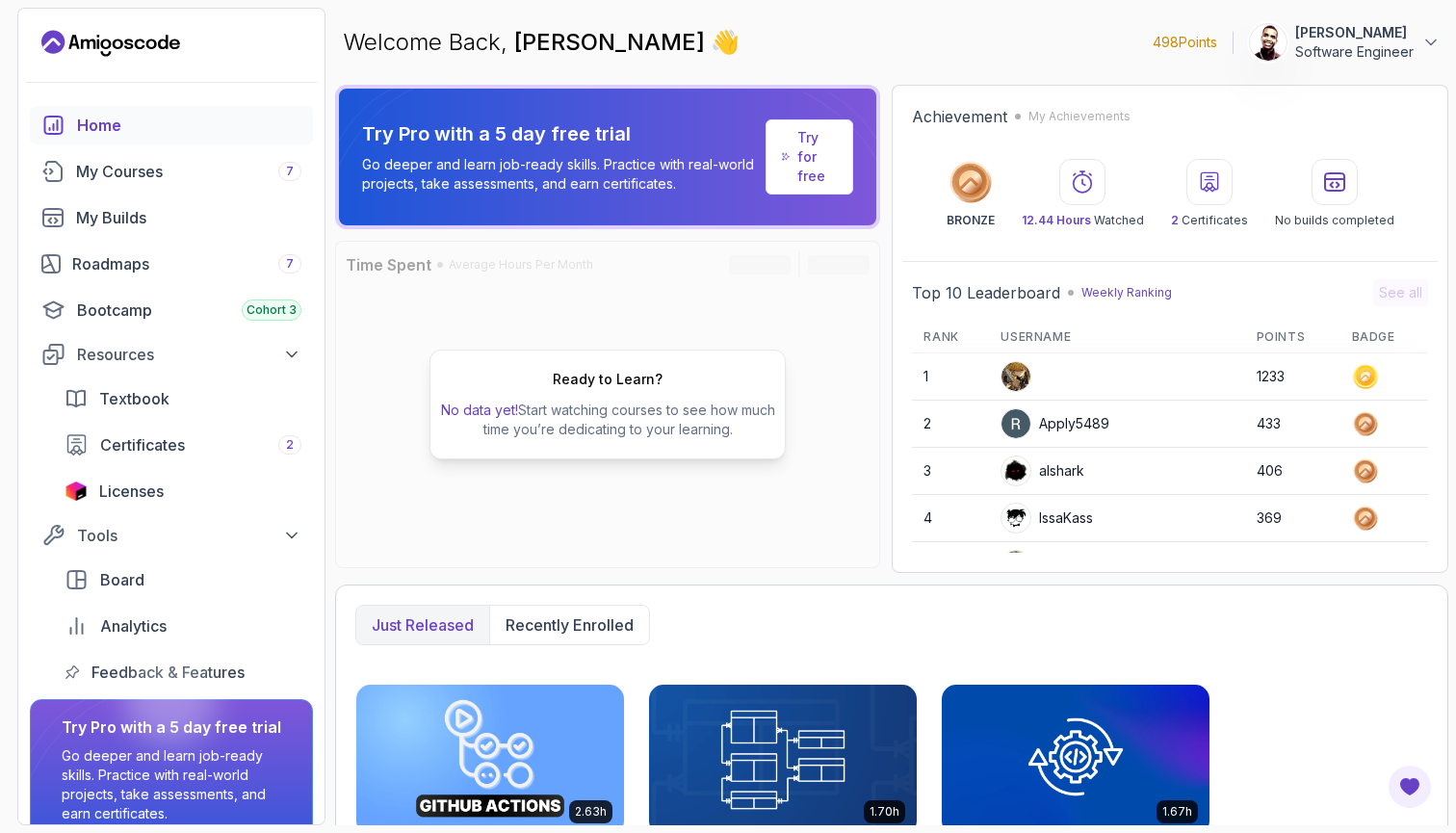
click at [1349, 37] on p "Titus Nyandoro" at bounding box center [1355, 33] width 119 height 19
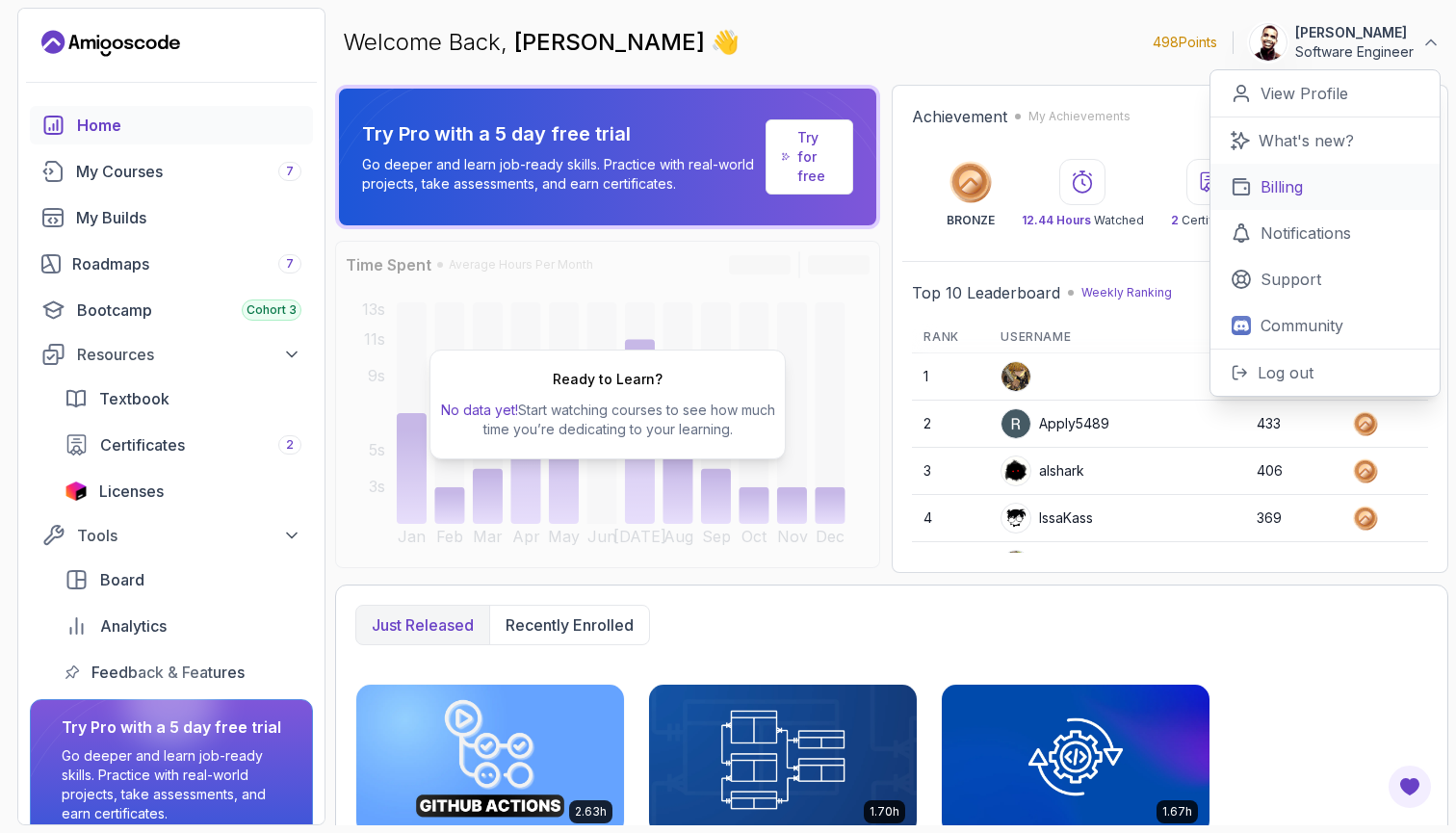
click at [1314, 188] on link "Billing" at bounding box center [1325, 186] width 229 height 46
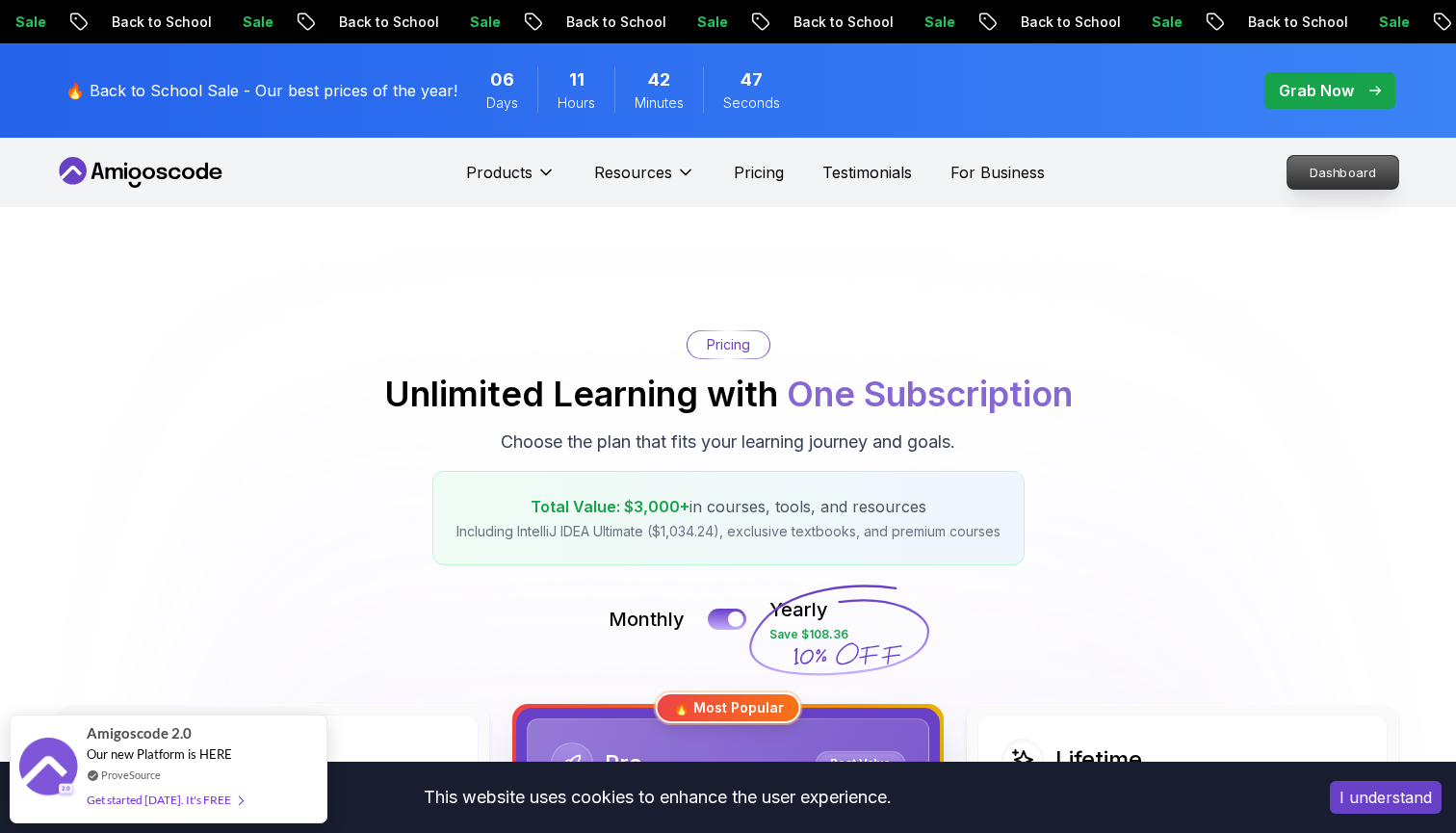
click at [1337, 163] on p "Dashboard" at bounding box center [1343, 172] width 111 height 33
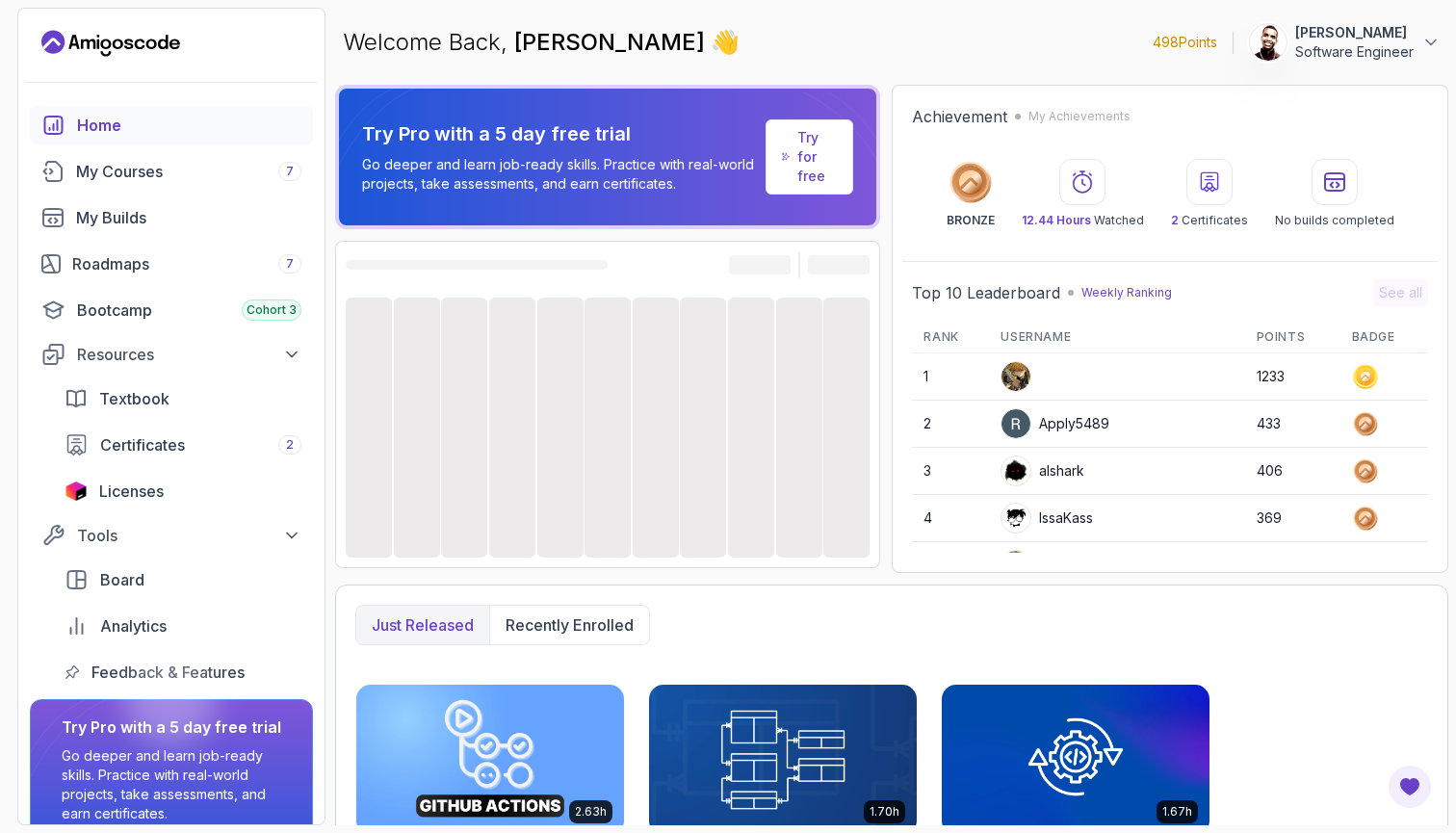
click at [1403, 46] on p "Software Engineer" at bounding box center [1355, 53] width 119 height 19
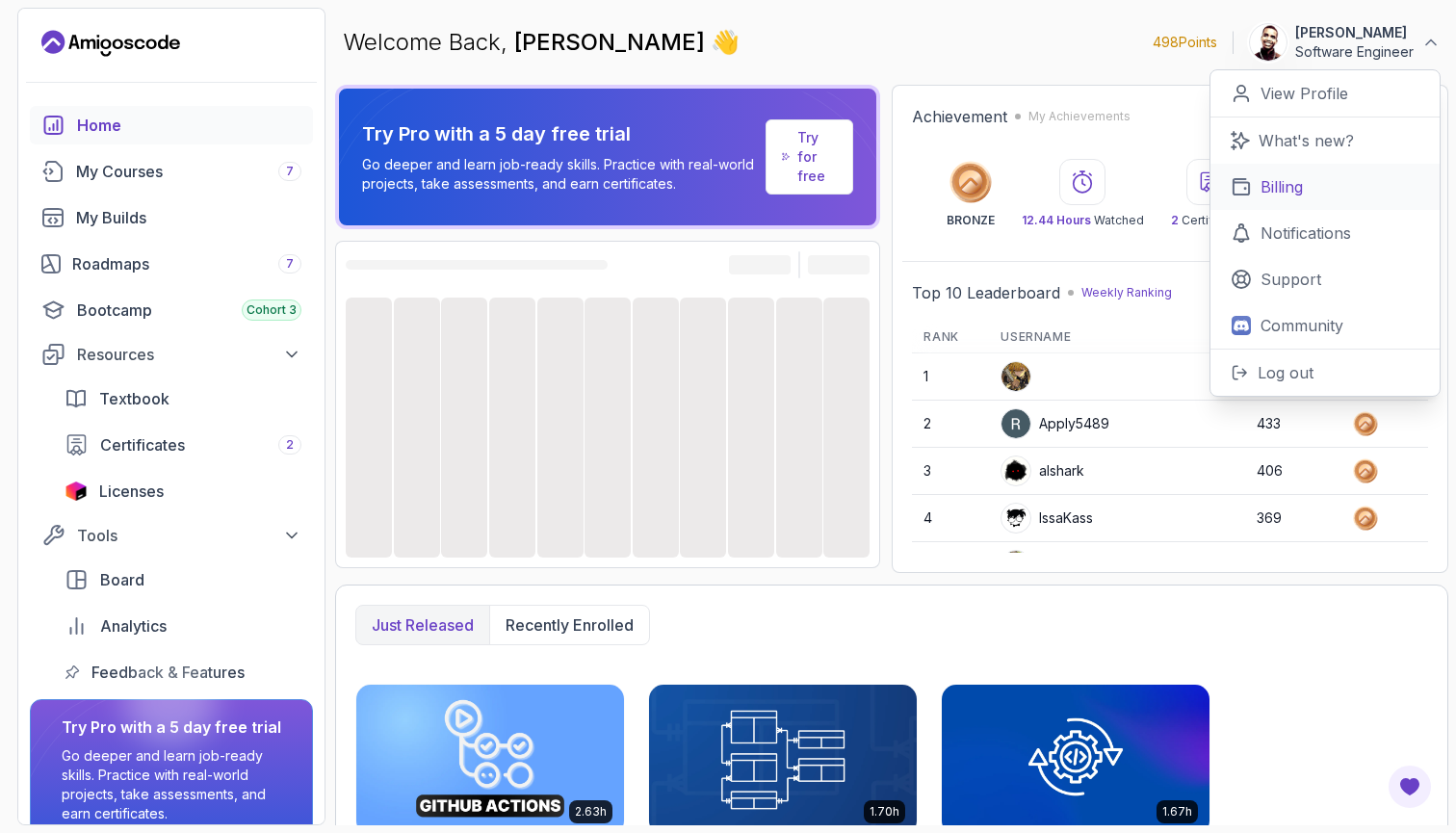
click at [1318, 199] on link "Billing" at bounding box center [1325, 186] width 229 height 46
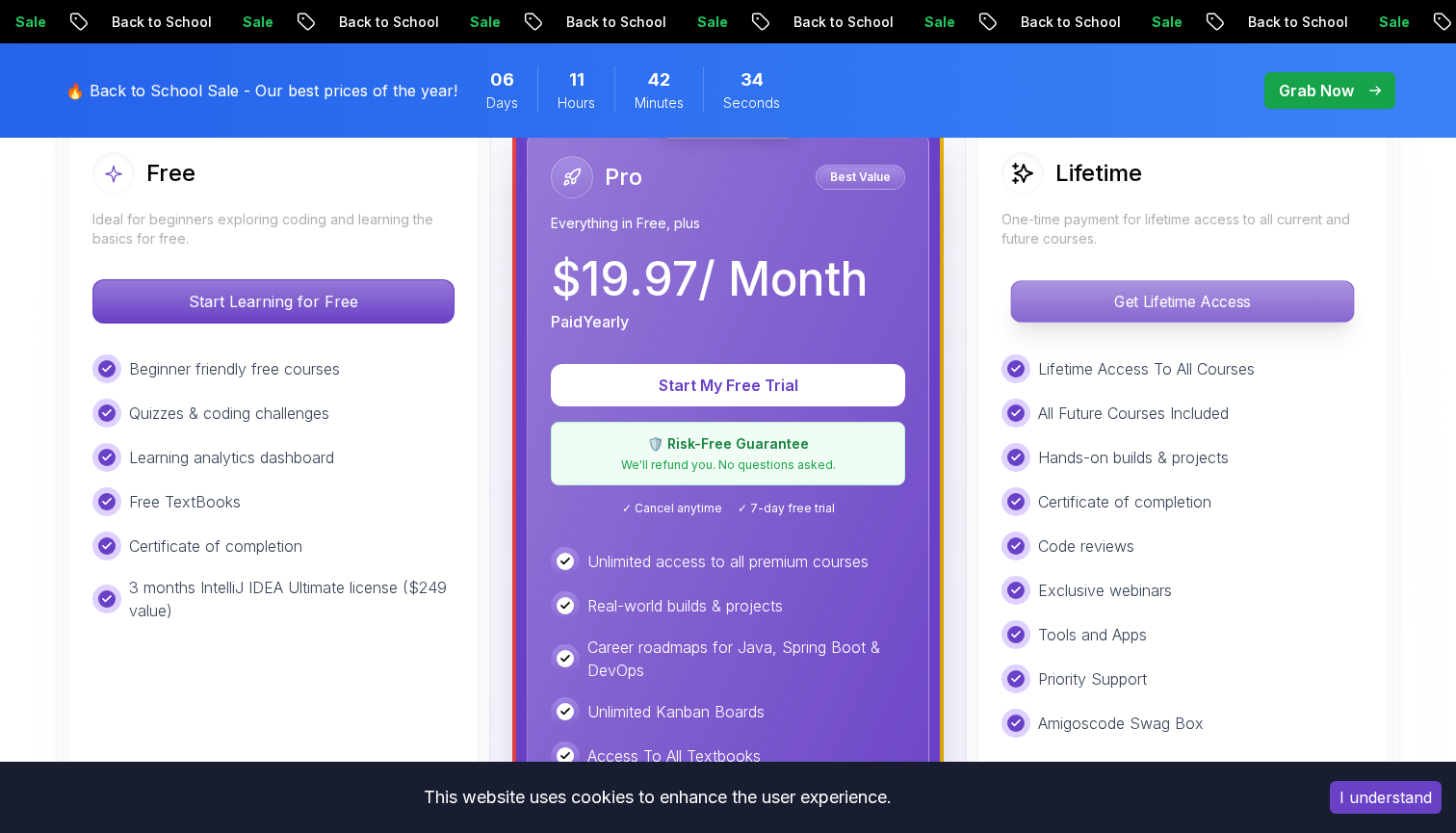
scroll to position [590, 0]
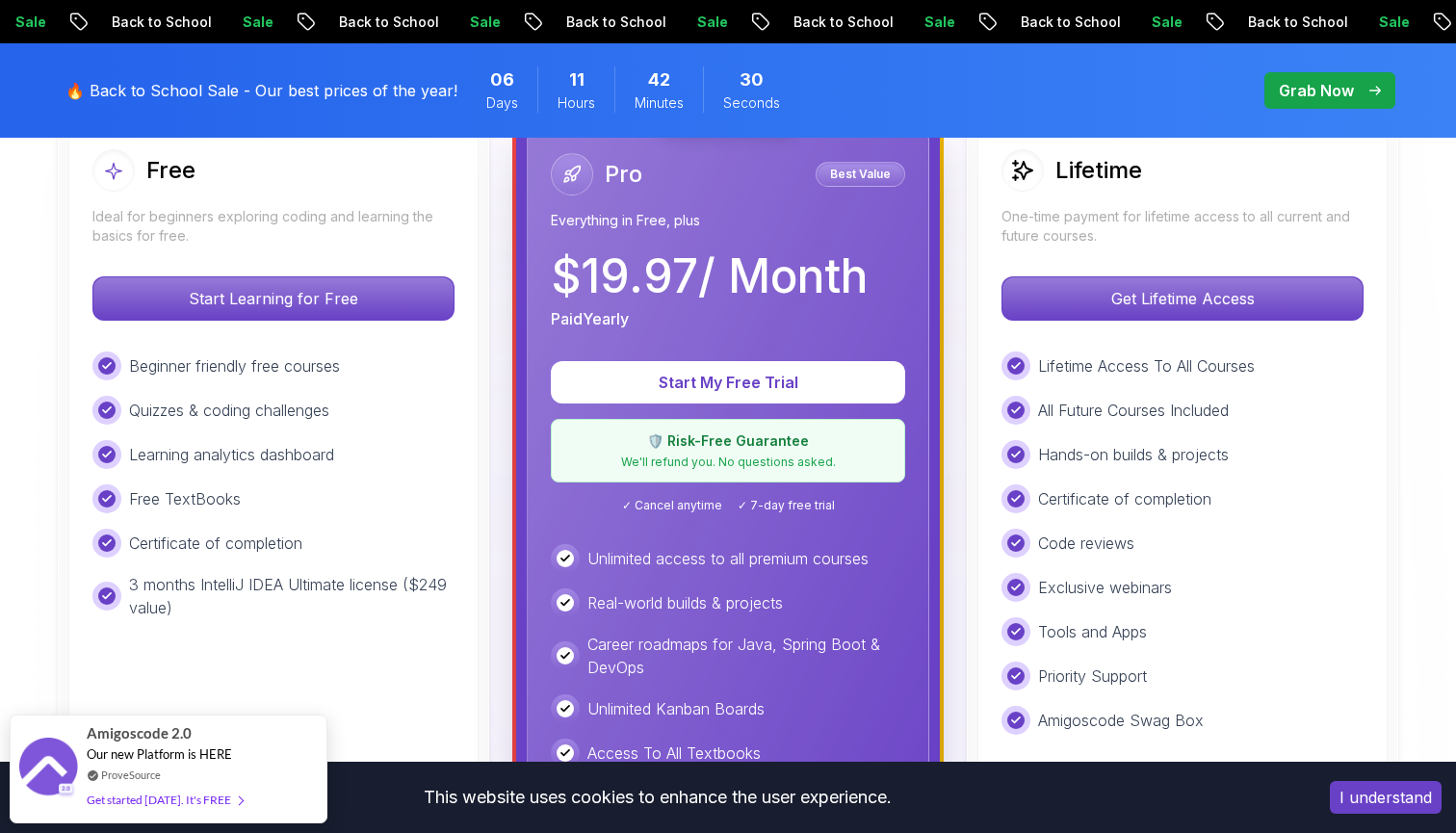
click at [1339, 91] on p "Grab Now" at bounding box center [1316, 91] width 75 height 23
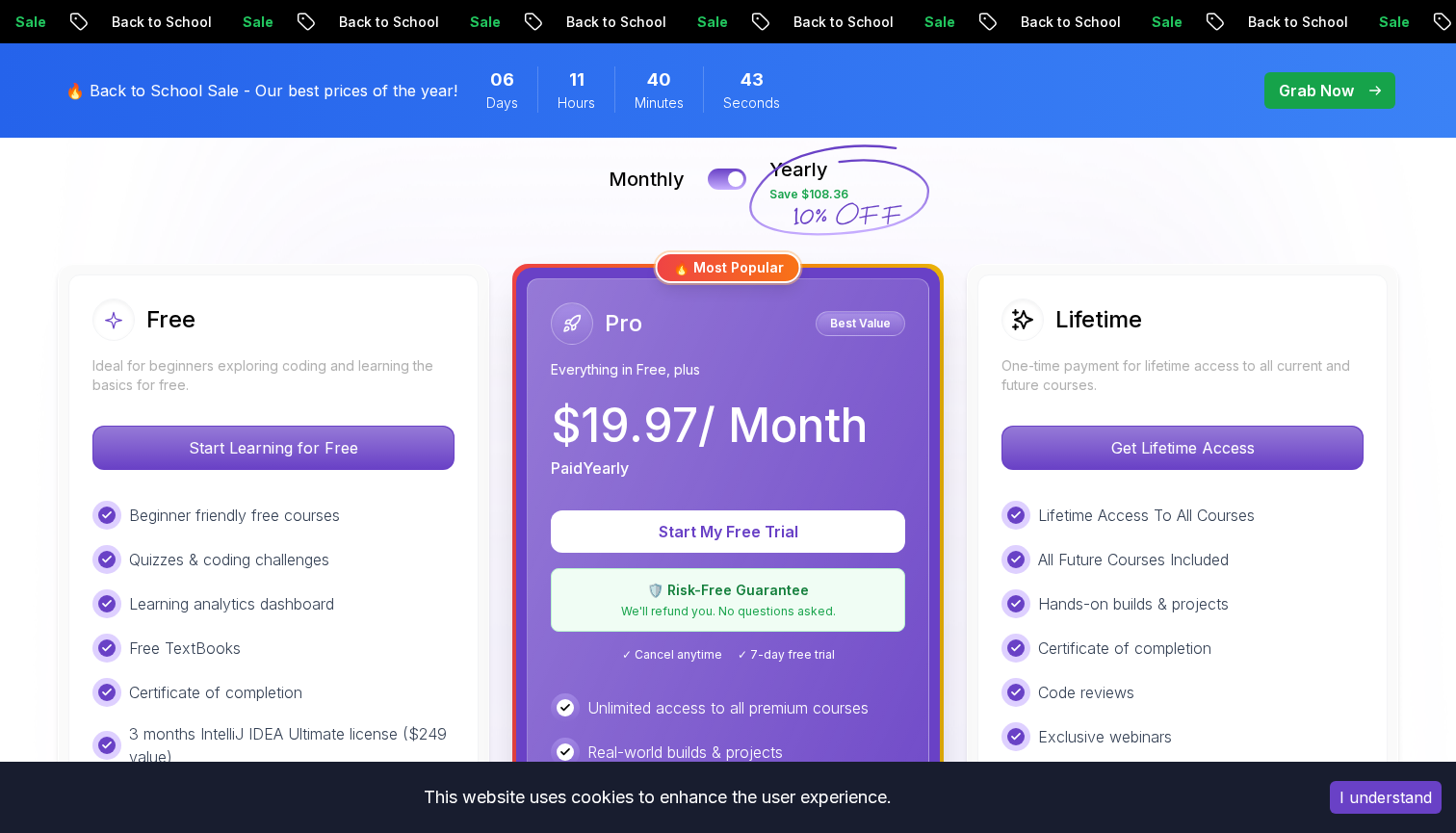
scroll to position [442, 0]
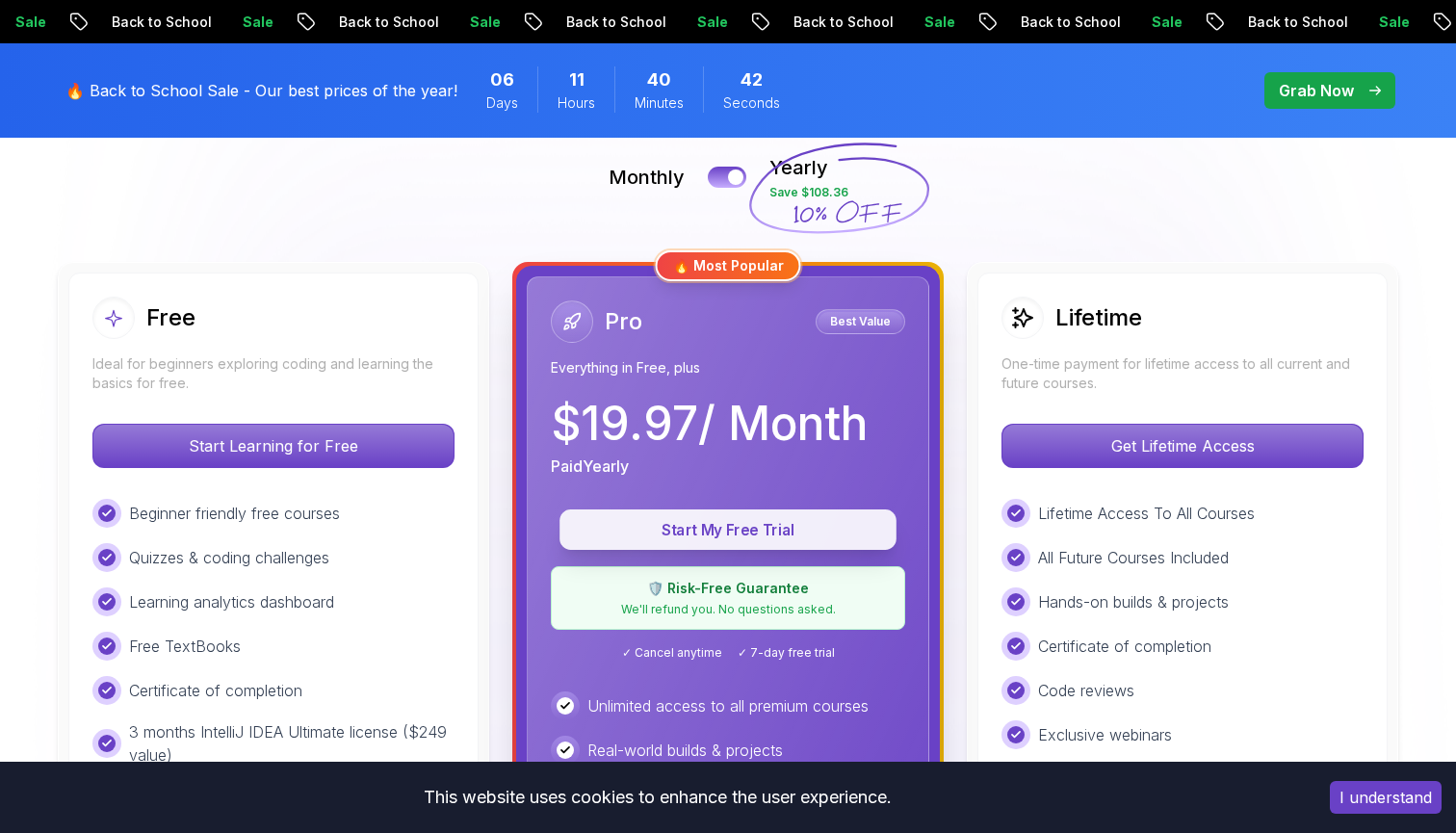
click at [694, 539] on p "Start My Free Trial" at bounding box center [728, 529] width 293 height 22
